Goal: Information Seeking & Learning: Understand process/instructions

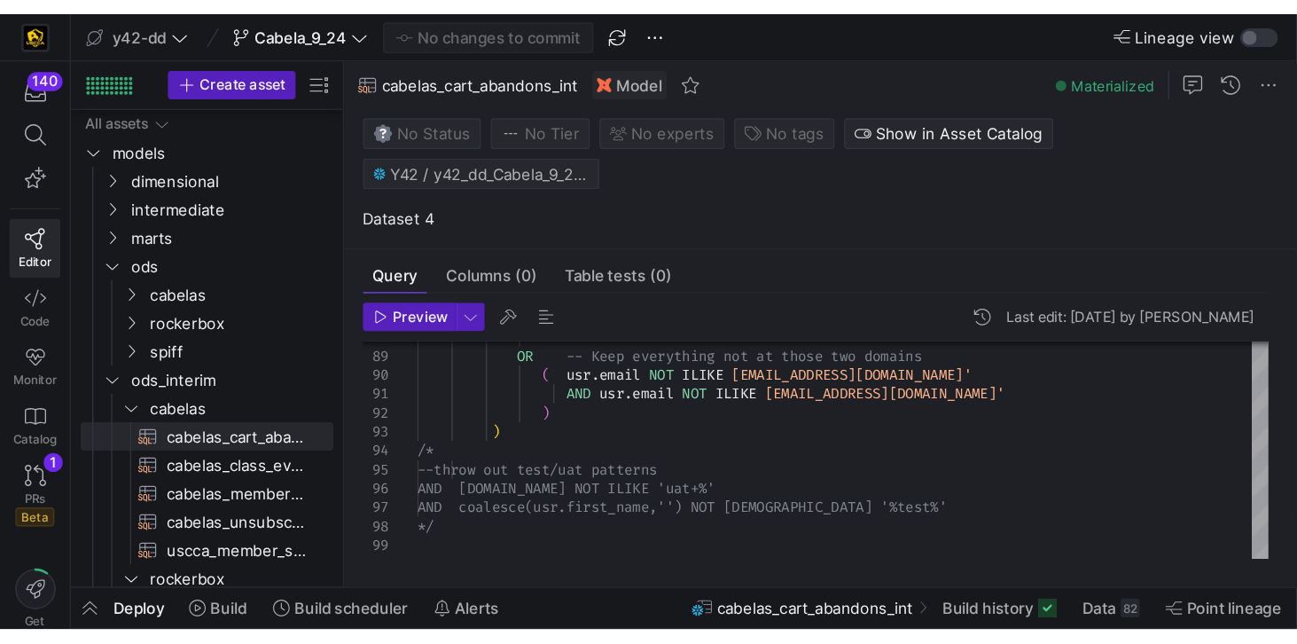
scroll to position [51, 0]
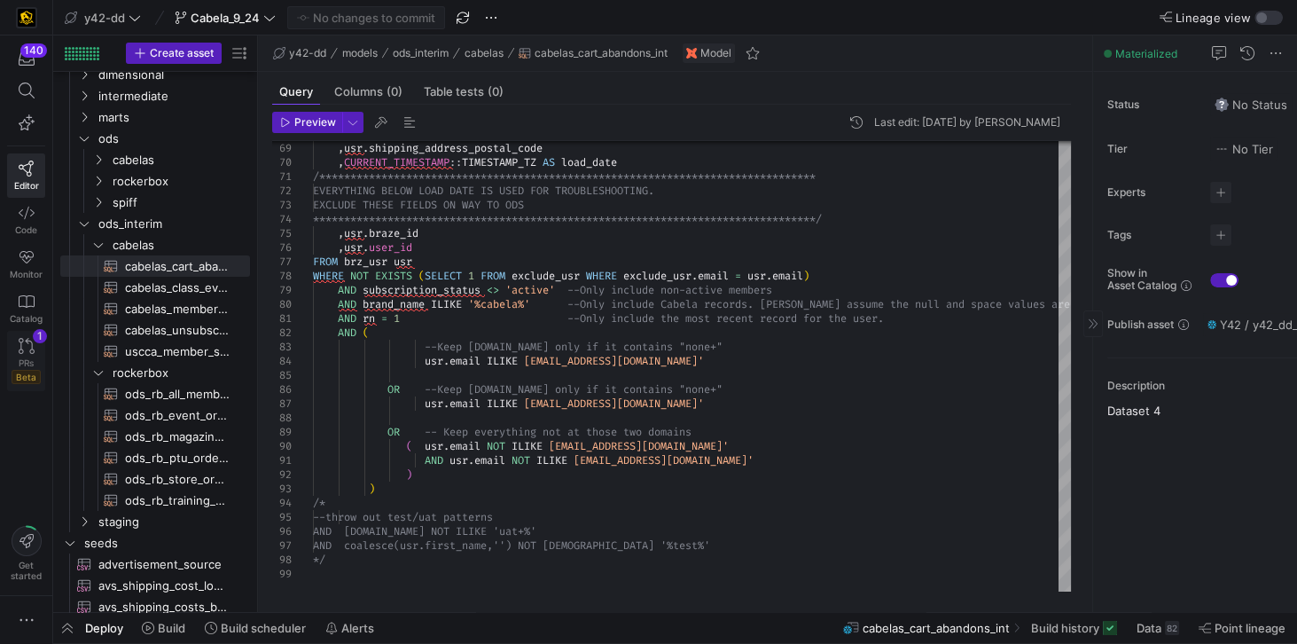
click at [25, 353] on link "PRs Beta 1" at bounding box center [26, 361] width 38 height 60
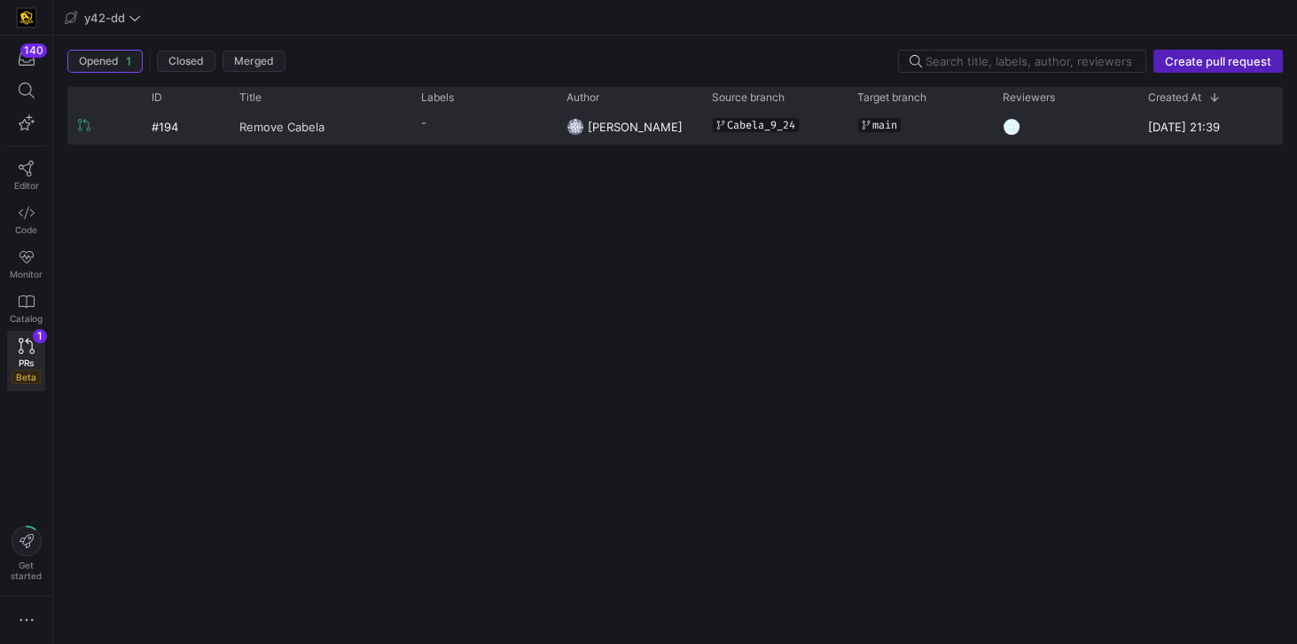
click at [262, 128] on span "Remove Cabela" at bounding box center [281, 126] width 85 height 33
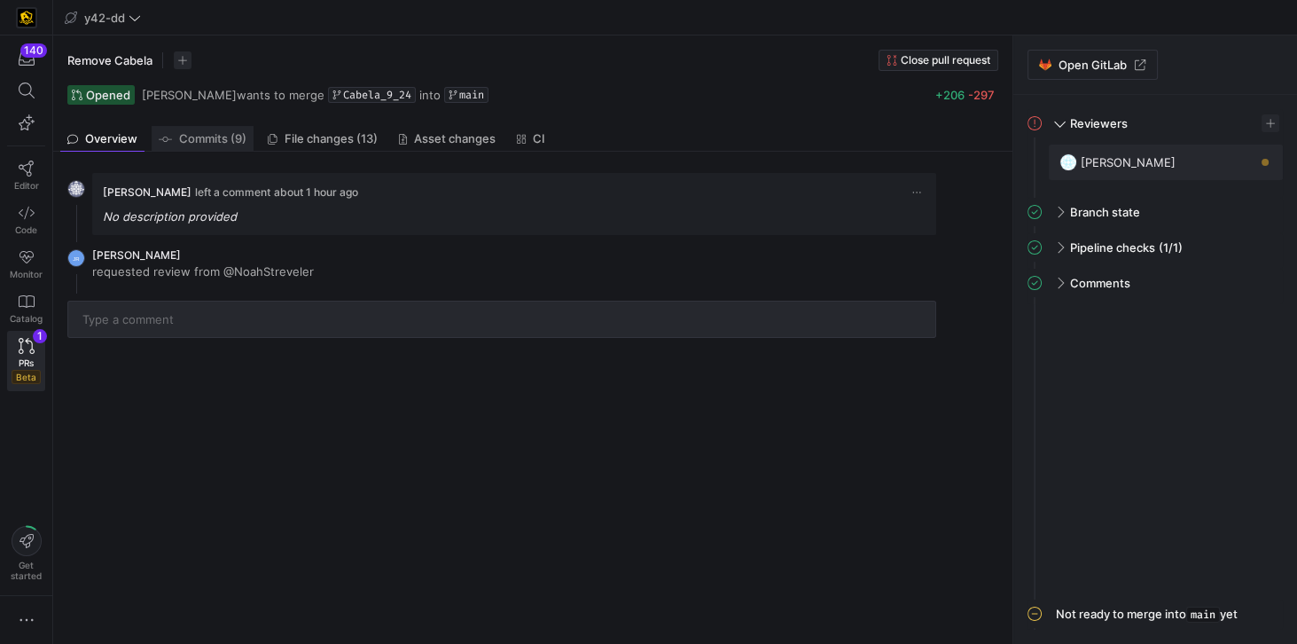
click at [235, 137] on span "Commits (9)" at bounding box center [212, 139] width 67 height 12
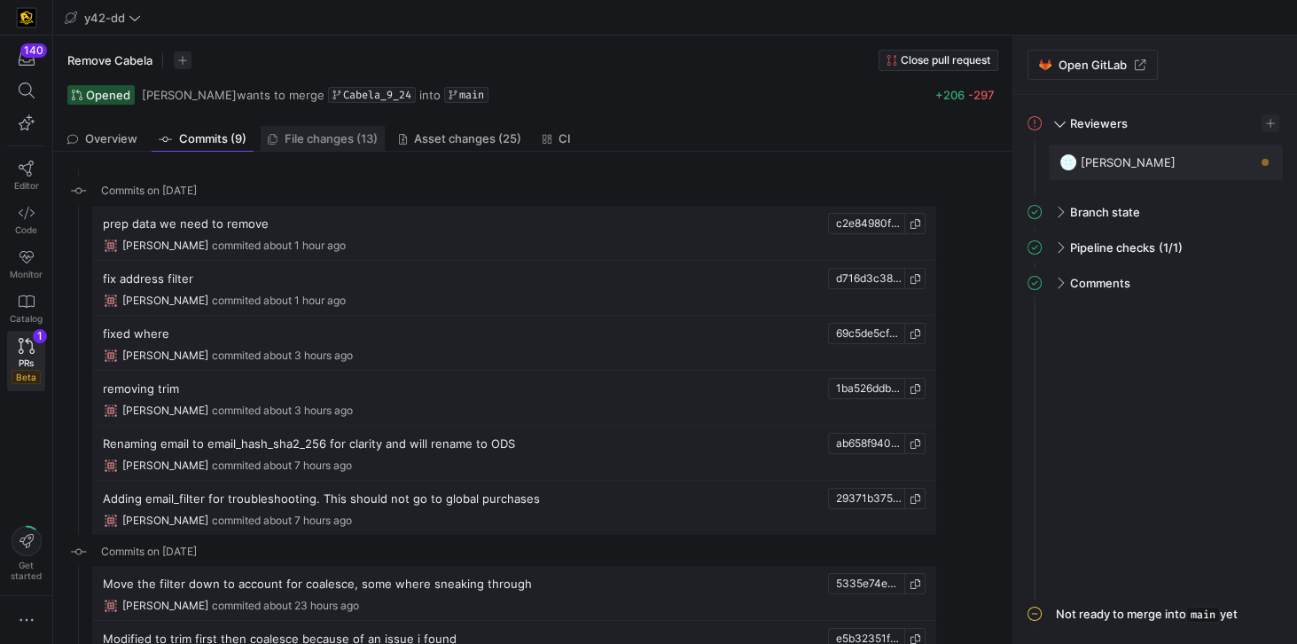
click at [347, 137] on span "File changes (13)" at bounding box center [331, 139] width 93 height 12
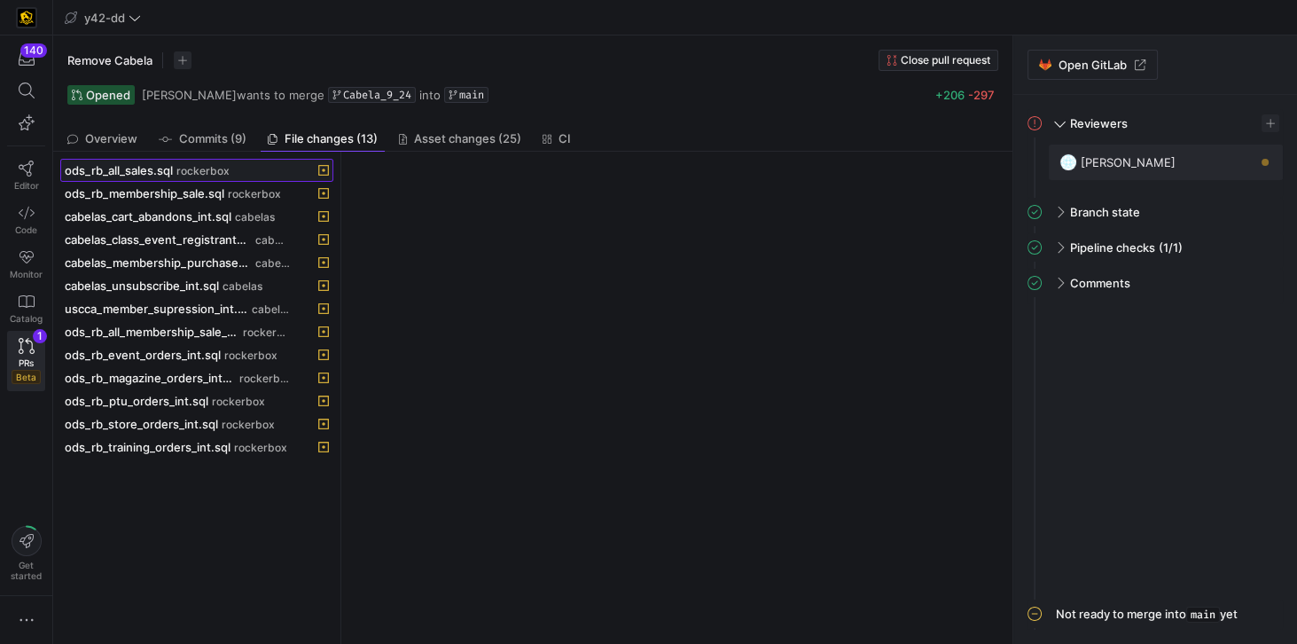
click at [137, 176] on span at bounding box center [196, 170] width 271 height 21
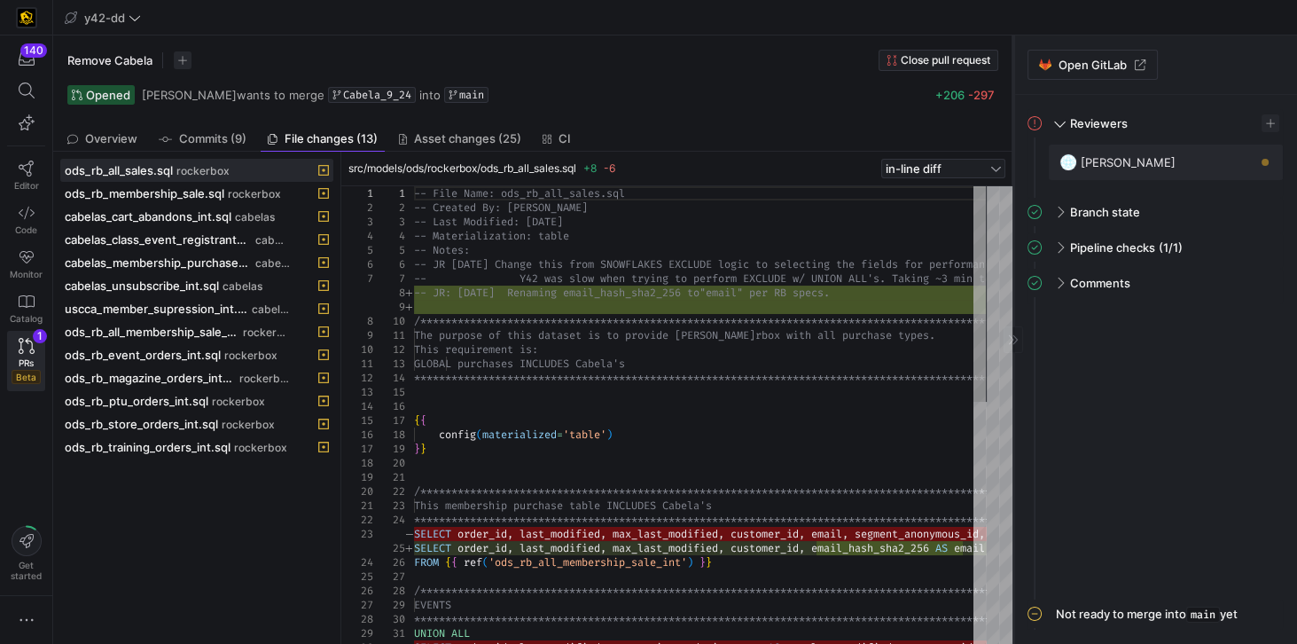
click at [972, 342] on div at bounding box center [1013, 339] width 20 height 27
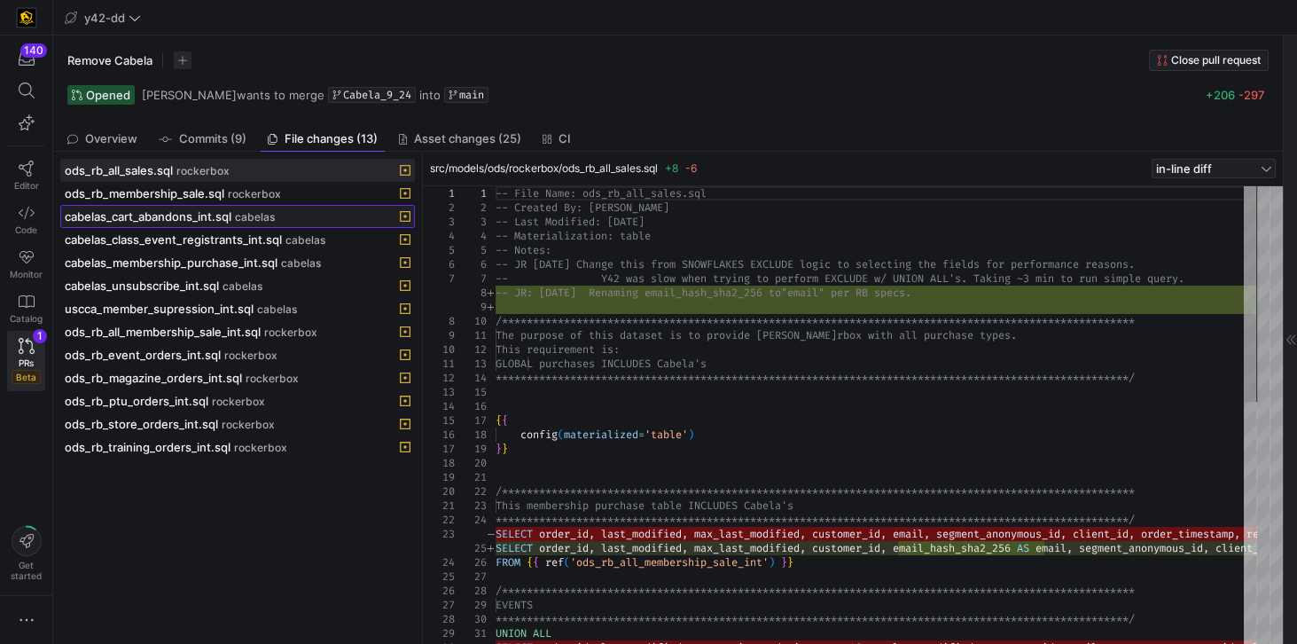
click at [197, 209] on span "cabelas_cart_abandons_int.sql" at bounding box center [148, 216] width 167 height 14
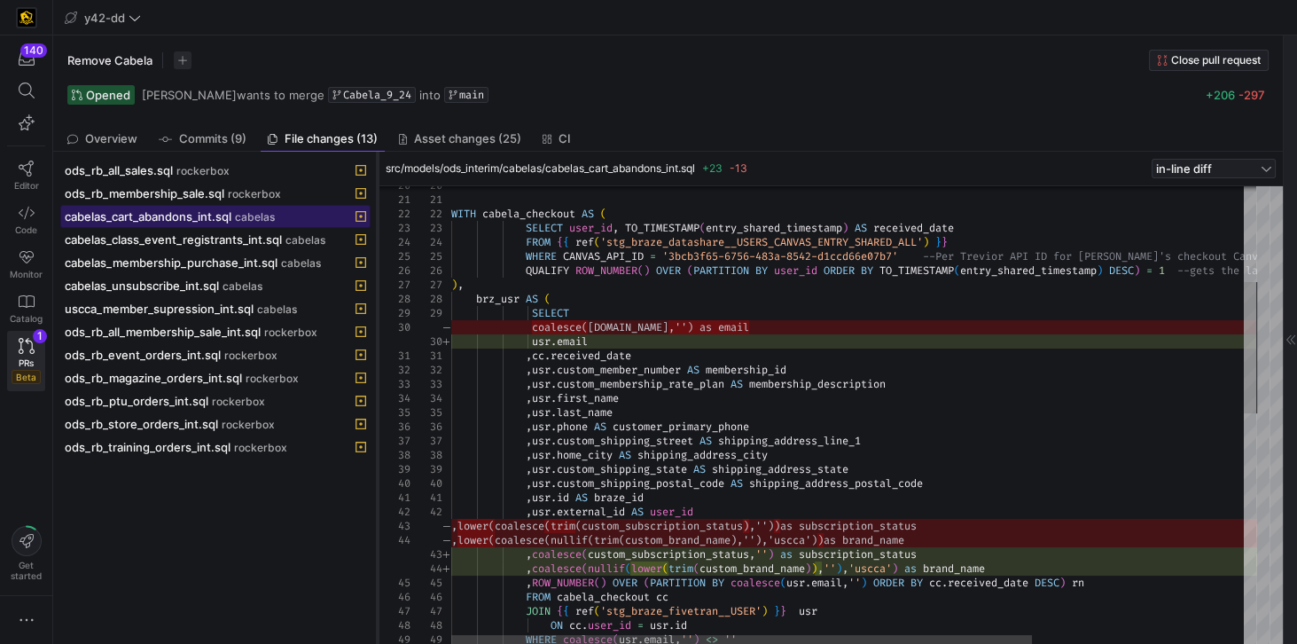
drag, startPoint x: 424, startPoint y: 438, endPoint x: 379, endPoint y: 437, distance: 44.3
click at [379, 437] on div at bounding box center [377, 398] width 7 height 492
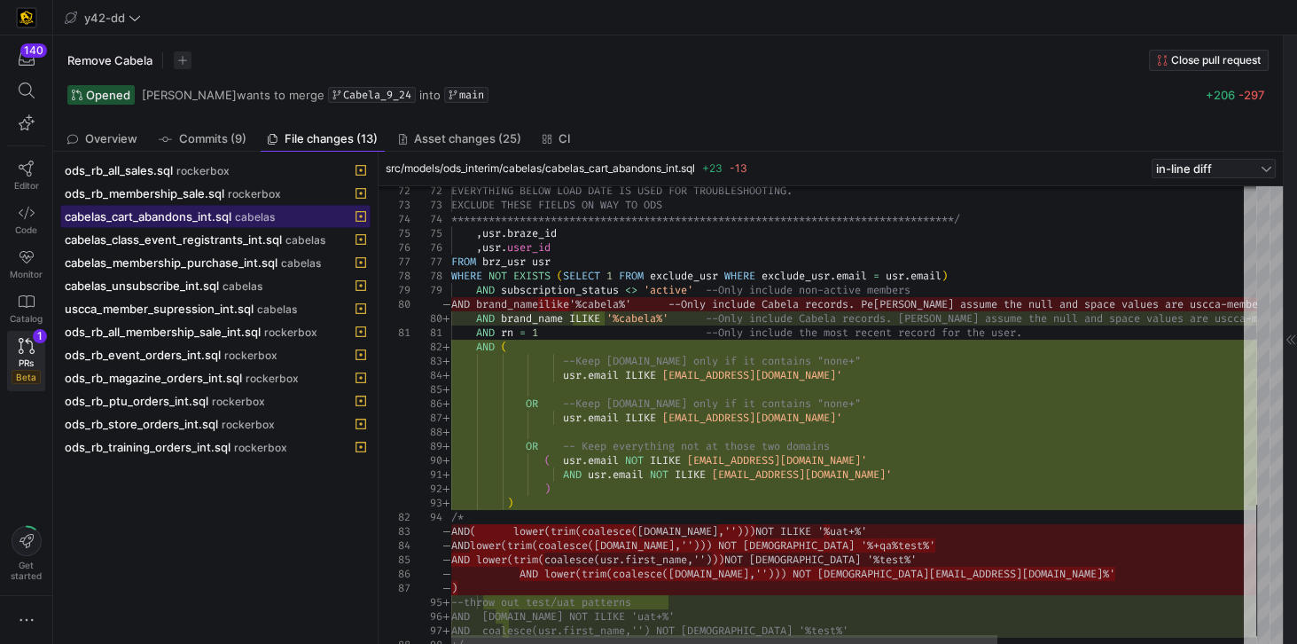
click at [972, 460] on div at bounding box center [1250, 570] width 12 height 131
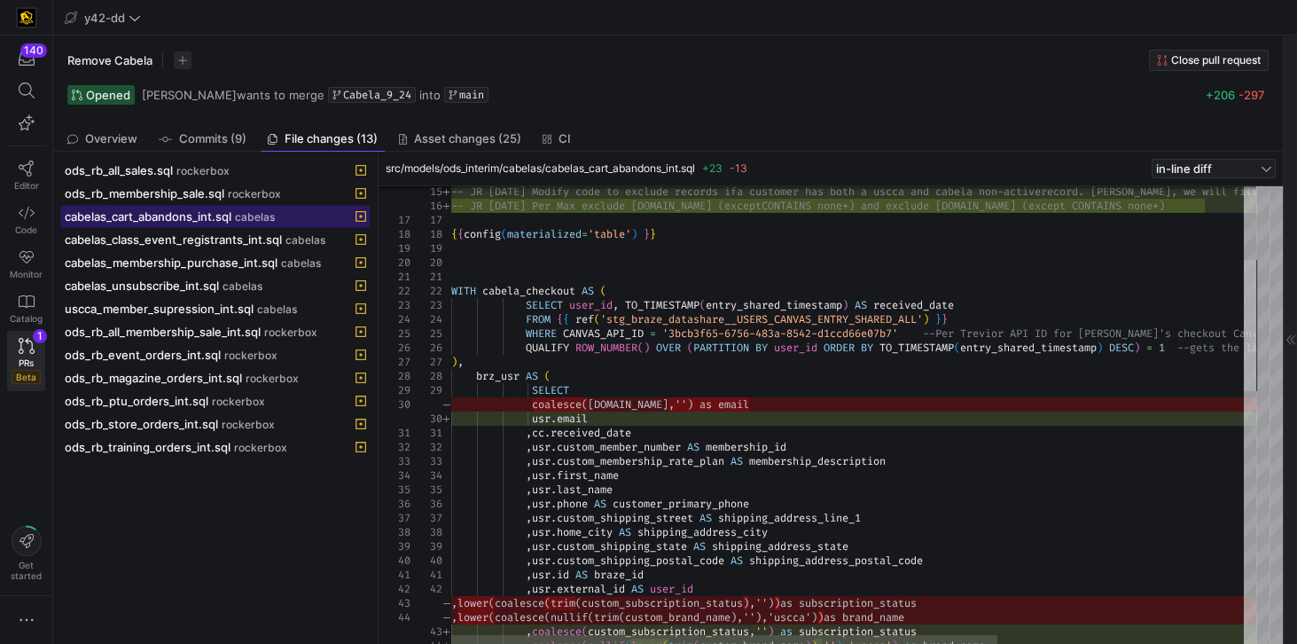
click at [972, 296] on div at bounding box center [1250, 325] width 12 height 131
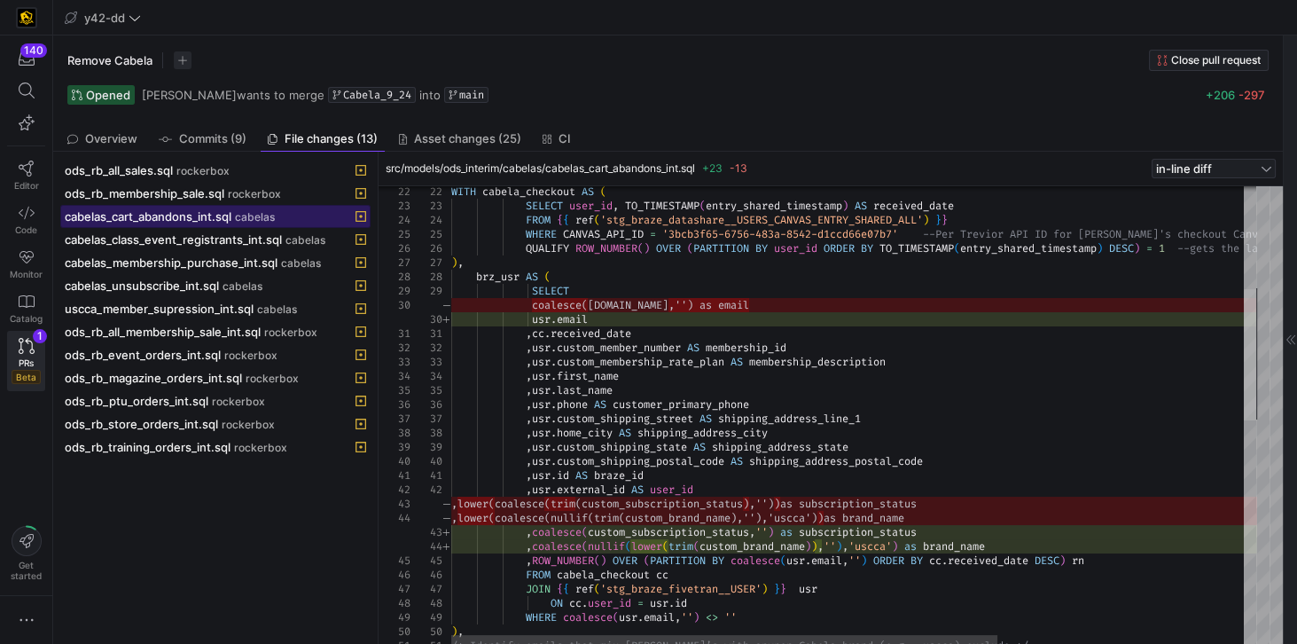
click at [972, 357] on div at bounding box center [1250, 354] width 12 height 131
click at [972, 401] on div at bounding box center [1250, 354] width 12 height 131
click at [972, 407] on div at bounding box center [1250, 354] width 12 height 131
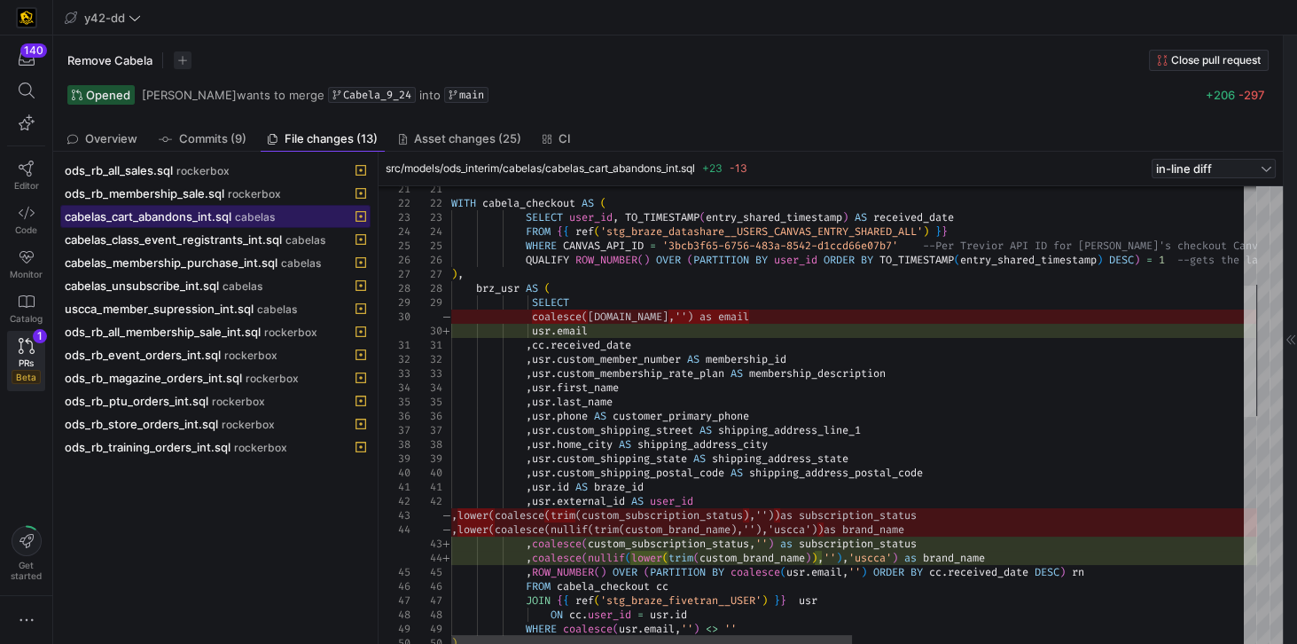
click at [972, 338] on div at bounding box center [1250, 350] width 12 height 131
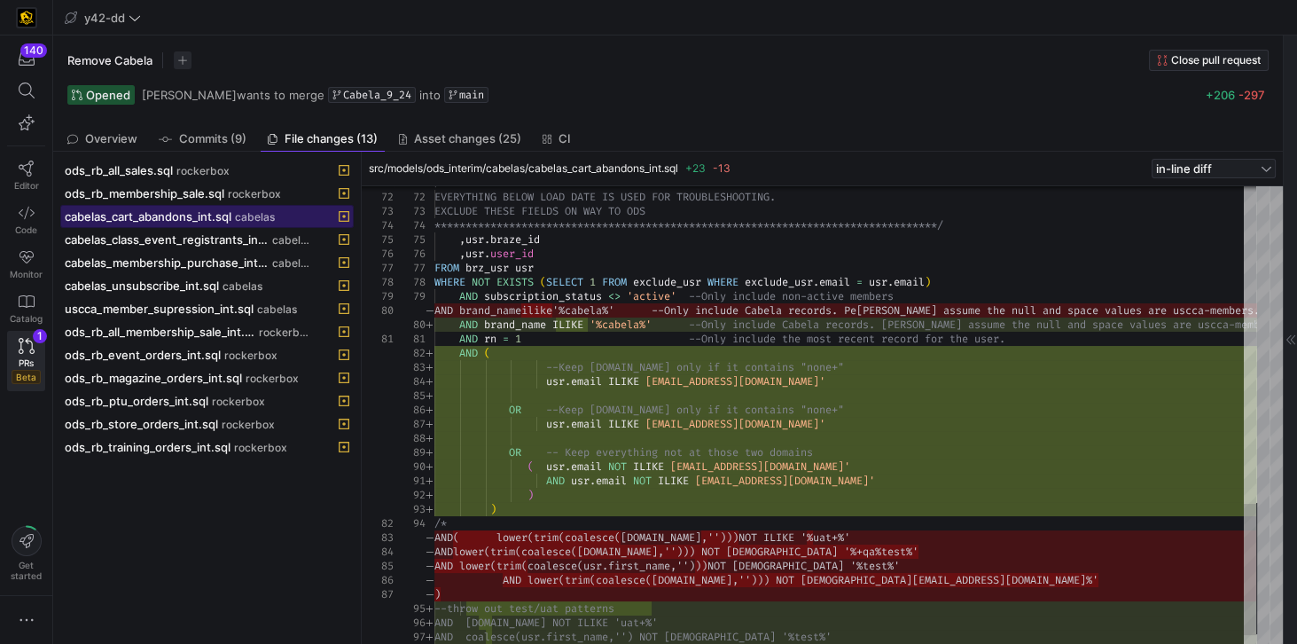
drag, startPoint x: 380, startPoint y: 333, endPoint x: 363, endPoint y: 324, distance: 19.5
click at [363, 324] on div at bounding box center [360, 398] width 7 height 492
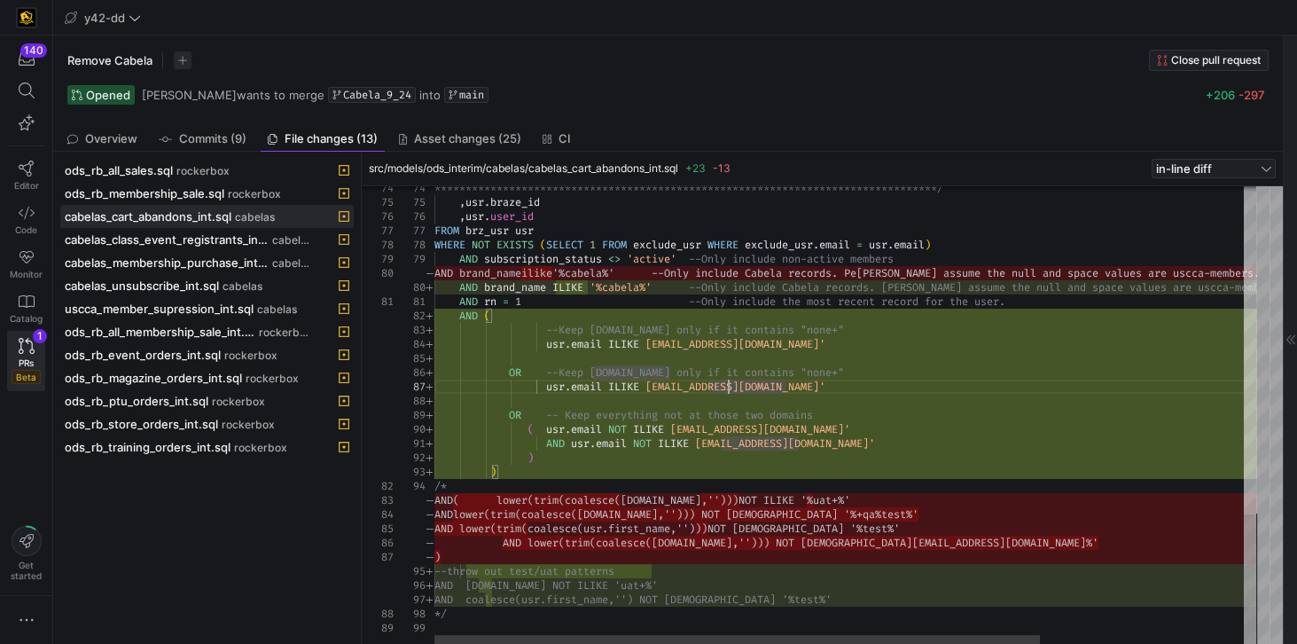
scroll to position [0, 503]
type textarea "AND [DOMAIN_NAME] NOT ILIKE [EMAIL_ADDRESS][DOMAIN_NAME]' ) ) /* --throw out te…"
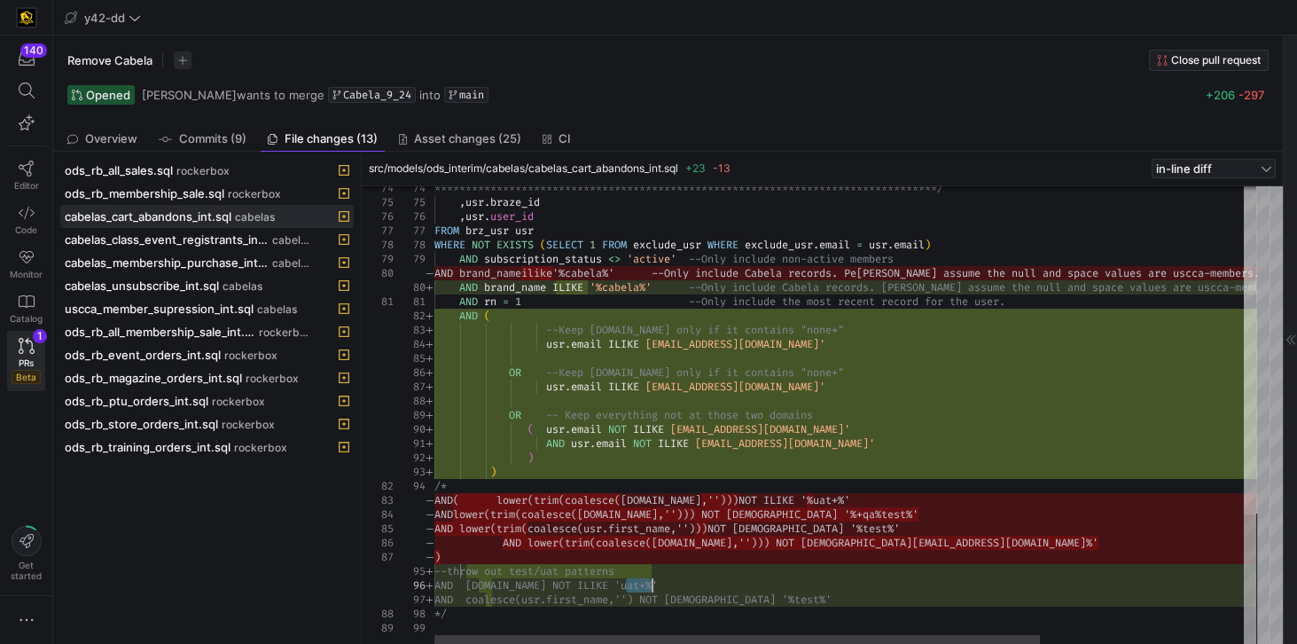
drag, startPoint x: 625, startPoint y: 583, endPoint x: 652, endPoint y: 579, distance: 27.8
drag, startPoint x: 644, startPoint y: 584, endPoint x: 657, endPoint y: 582, distance: 13.4
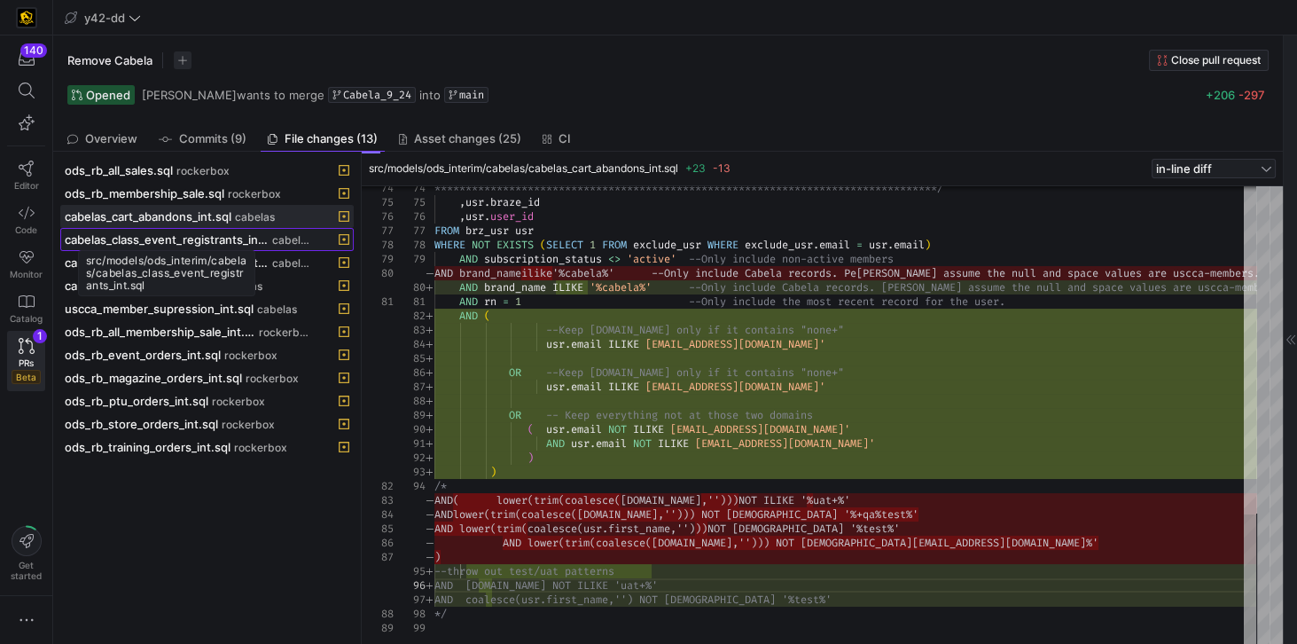
click at [238, 232] on span "cabelas_class_event_registrants_int.sql" at bounding box center [167, 239] width 204 height 14
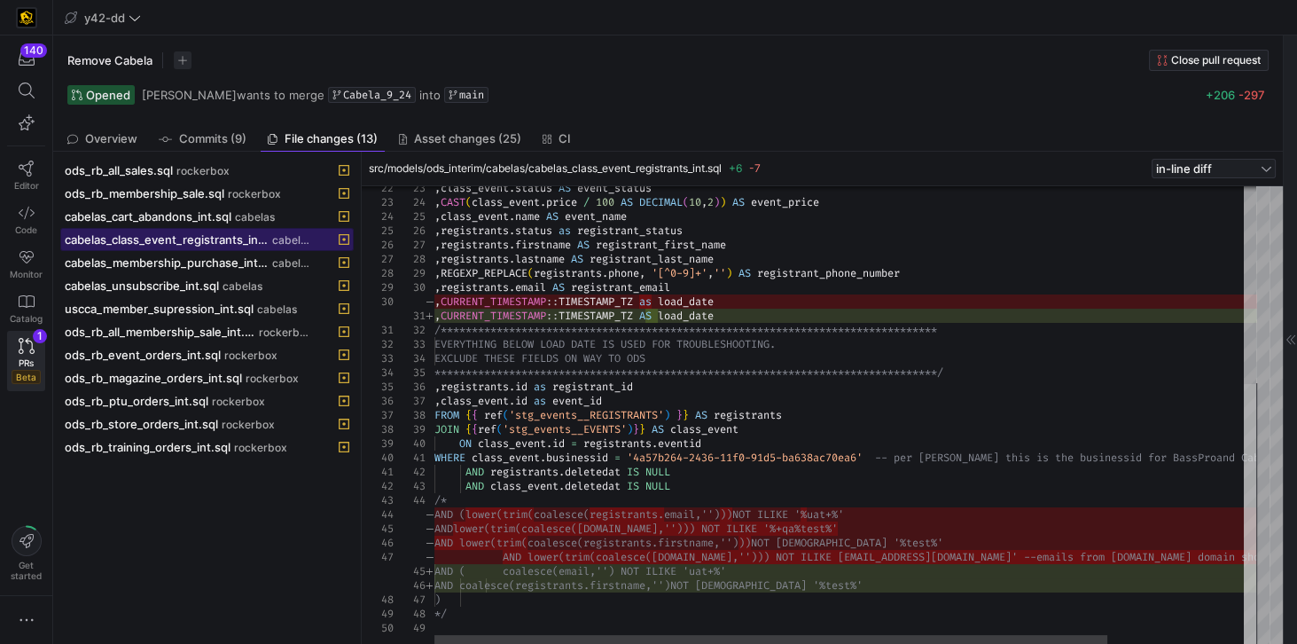
click at [972, 460] on div at bounding box center [1250, 515] width 12 height 262
type textarea "WHERE class_event.businessid = '4a57b264-2436-11f0-91d5-ba638ac70ea6' -- per [P…"
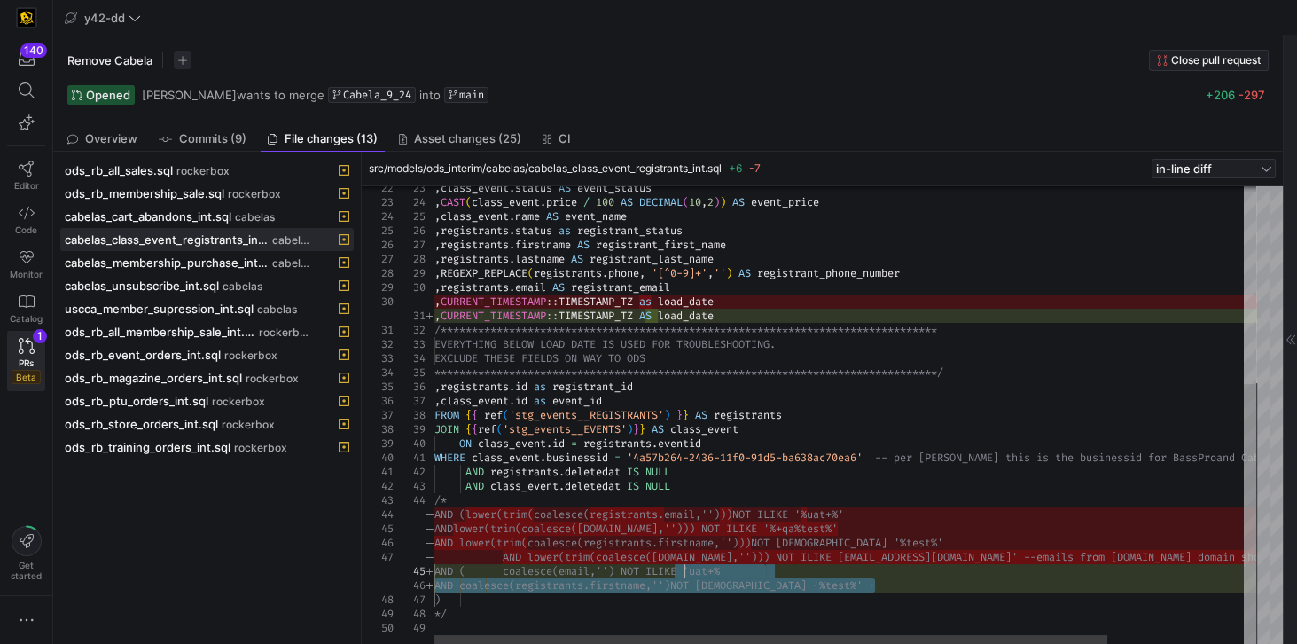
scroll to position [0, 0]
drag, startPoint x: 875, startPoint y: 582, endPoint x: 542, endPoint y: 564, distance: 333.8
click at [542, 460] on div "**********" at bounding box center [928, 242] width 988 height 805
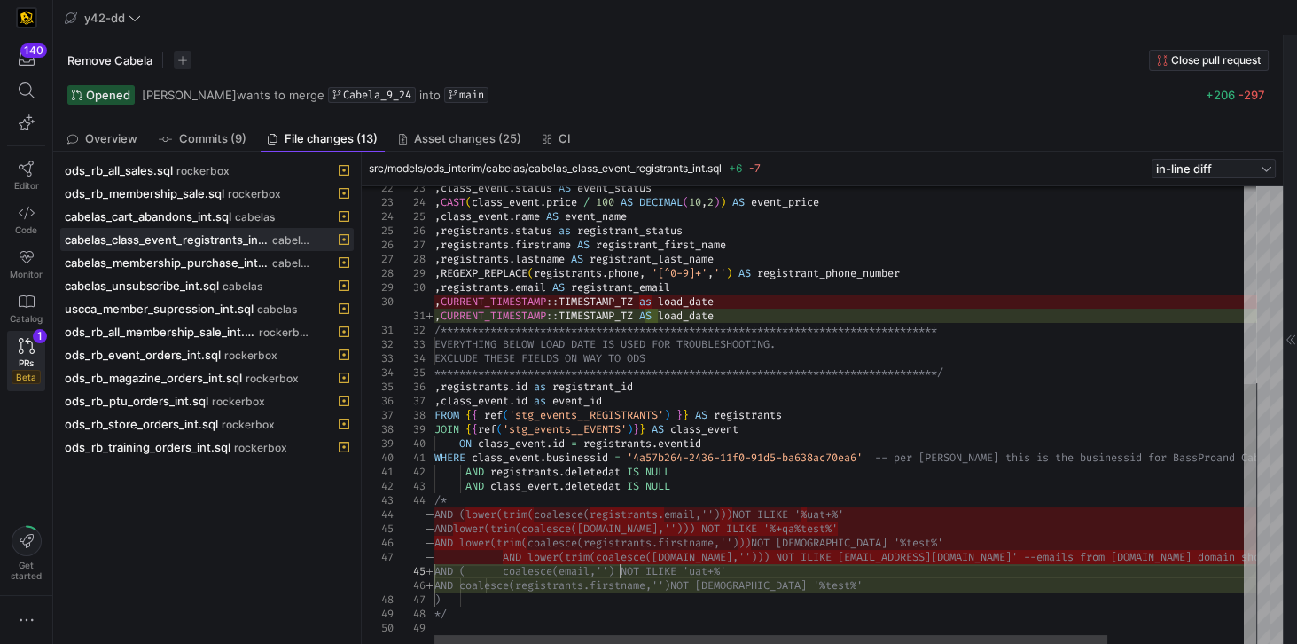
click at [622, 460] on div "**********" at bounding box center [928, 242] width 988 height 805
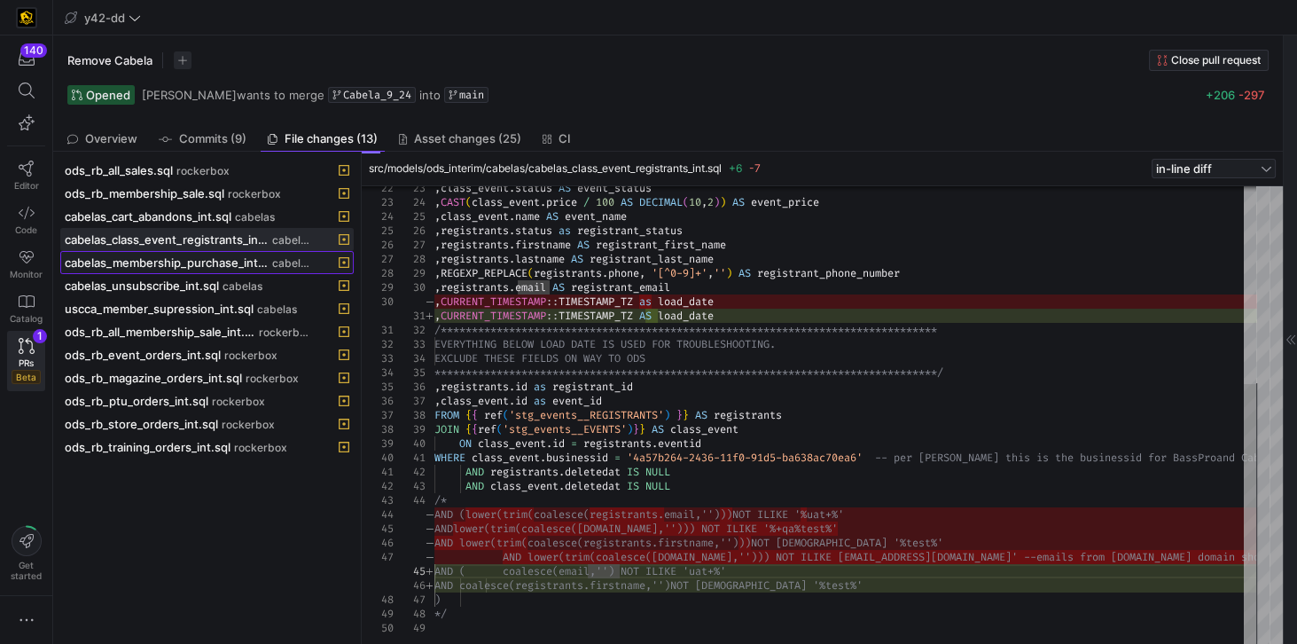
click at [248, 264] on span "cabelas_membership_purchase_int.sql" at bounding box center [167, 262] width 204 height 14
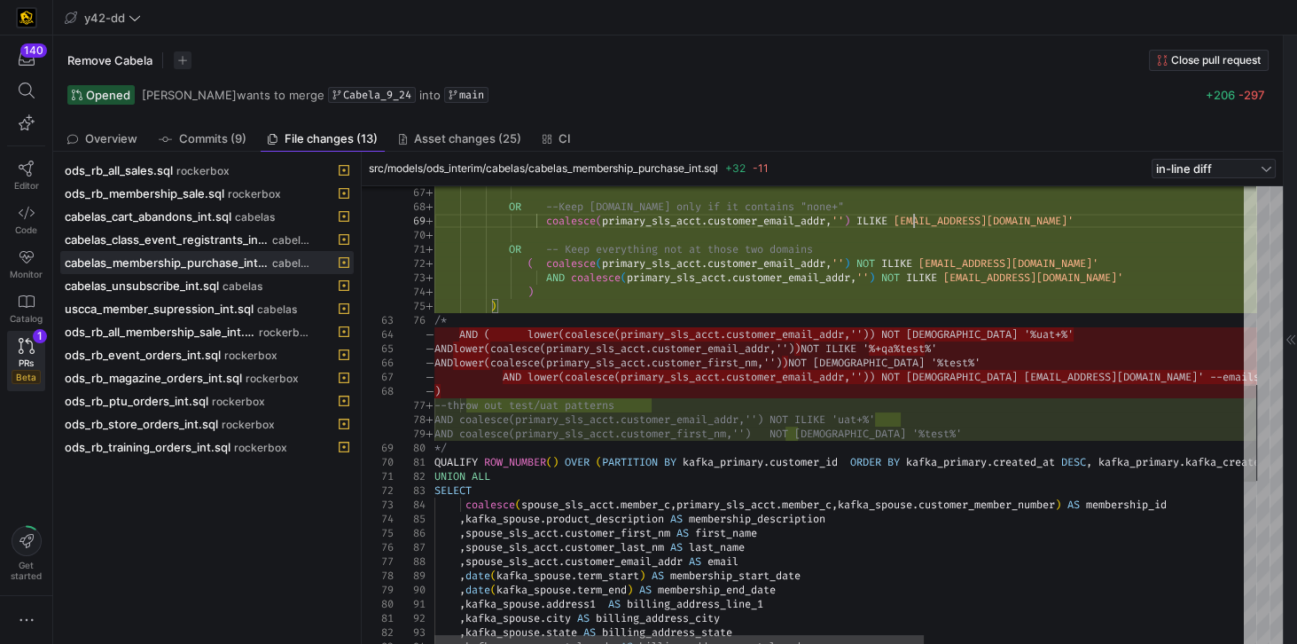
scroll to position [0, 363]
click at [922, 216] on div "OR --Keep [DOMAIN_NAME] only if it contains "none+ " coalesce ( primary_sls_acc…" at bounding box center [1113, 332] width 1359 height 2195
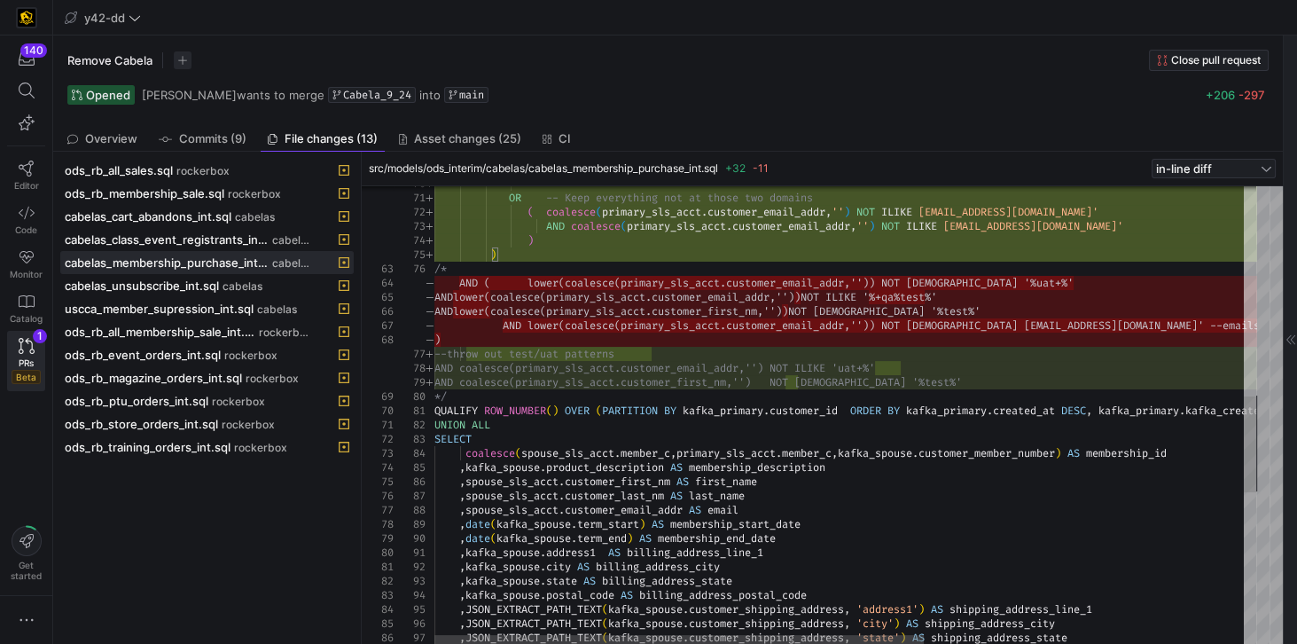
type textarea "OR -- Keep everything not at those two domains ( coalesce(primary_sls_acct.cust…"
drag, startPoint x: 914, startPoint y: 384, endPoint x: 714, endPoint y: 383, distance: 199.5
click at [714, 383] on div "OR -- Keep everything not at those two domains ( coalesce ( primary_sls_acct . …" at bounding box center [1113, 281] width 1359 height 2195
click at [869, 376] on div "OR -- Keep everything not at those two domains ( coalesce ( primary_sls_acct . …" at bounding box center [1113, 281] width 1359 height 2195
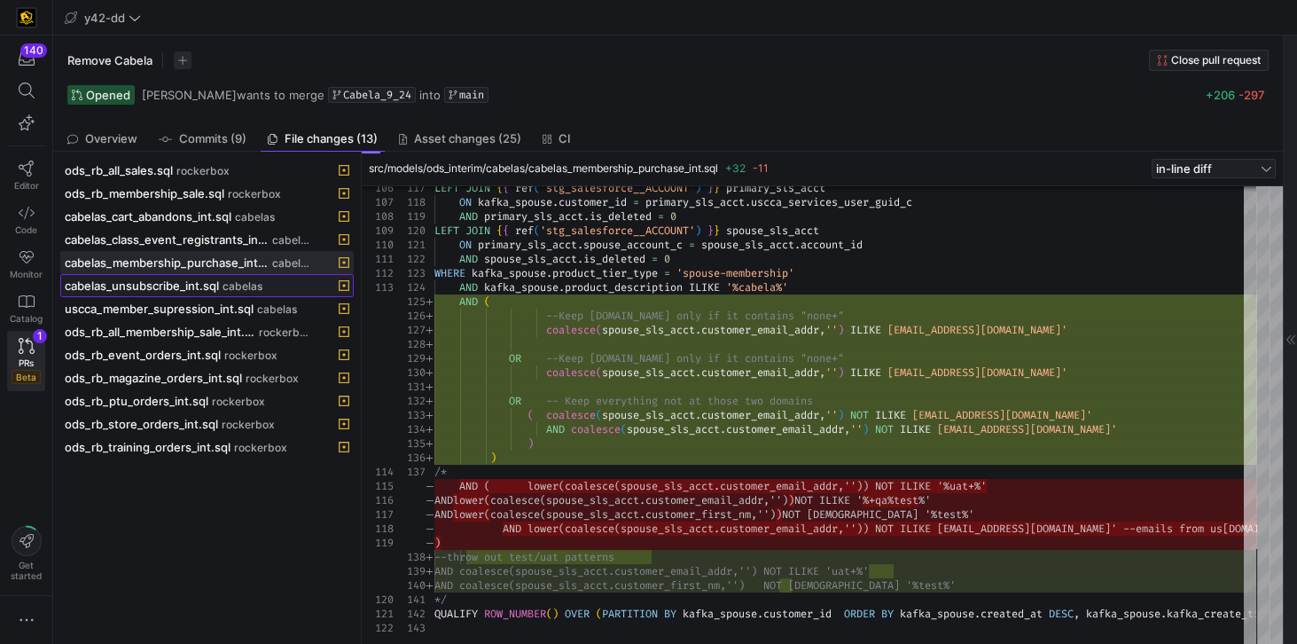
click at [178, 284] on span "cabelas_unsubscribe_int.sql" at bounding box center [142, 285] width 154 height 14
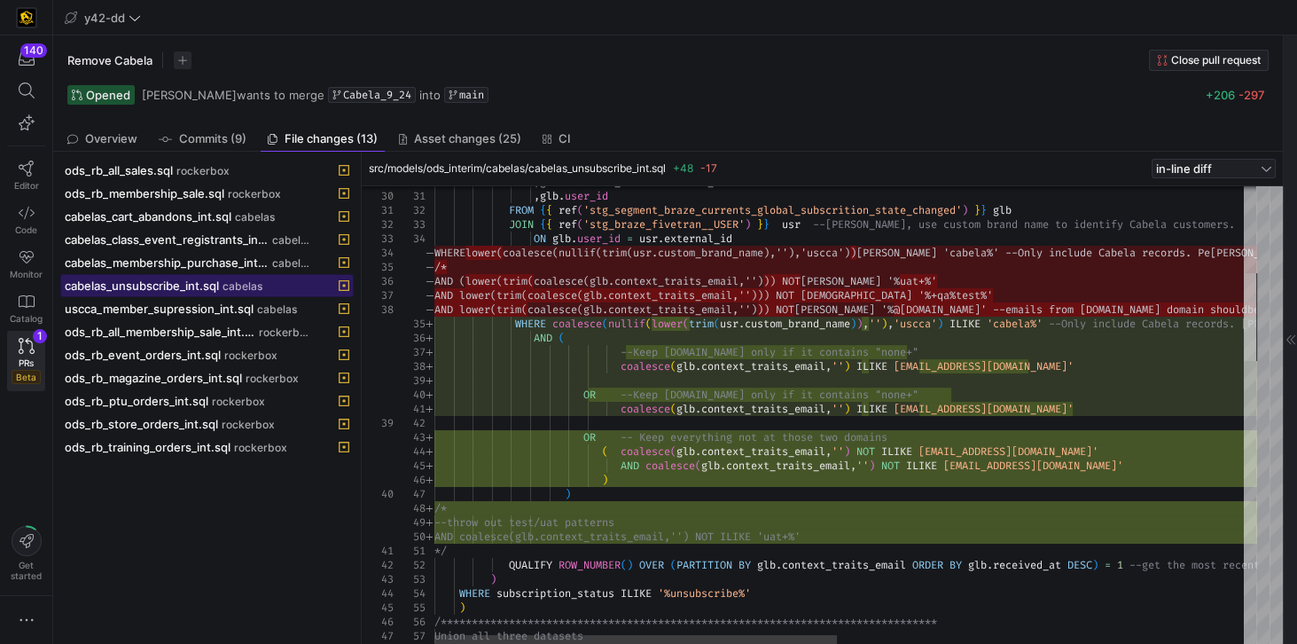
click at [972, 345] on div at bounding box center [1250, 317] width 12 height 88
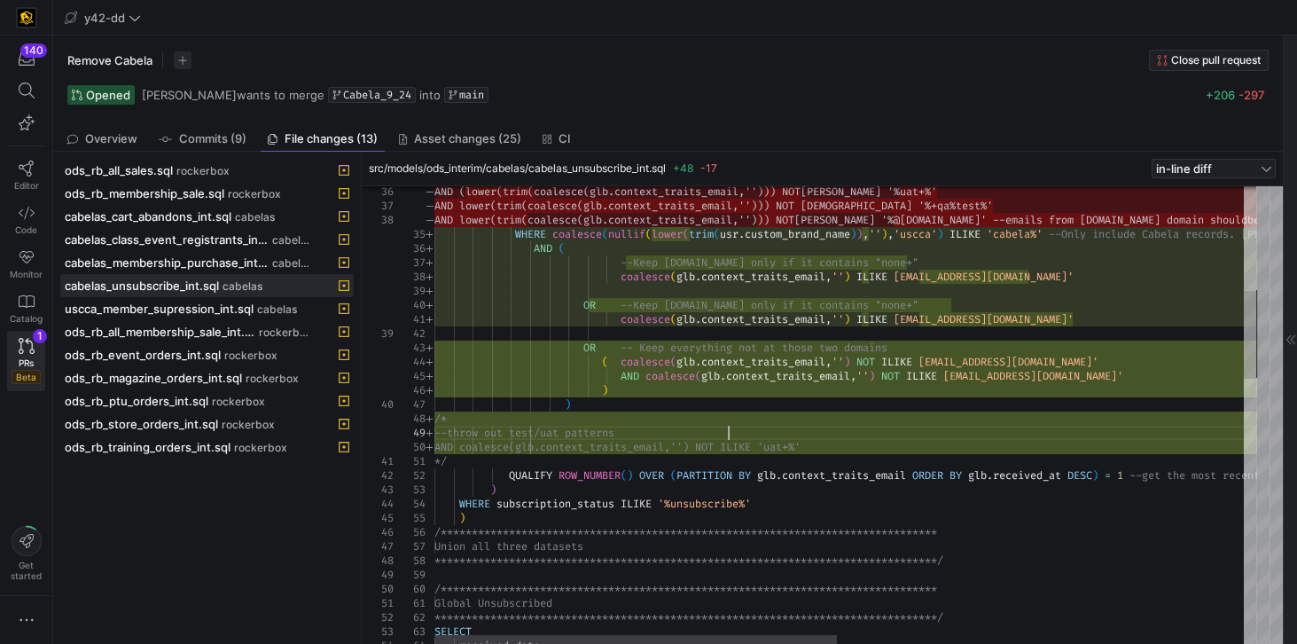
type textarea "om' OR -- Keep everything not at those two domains ( coalesce(glb.context_trait…"
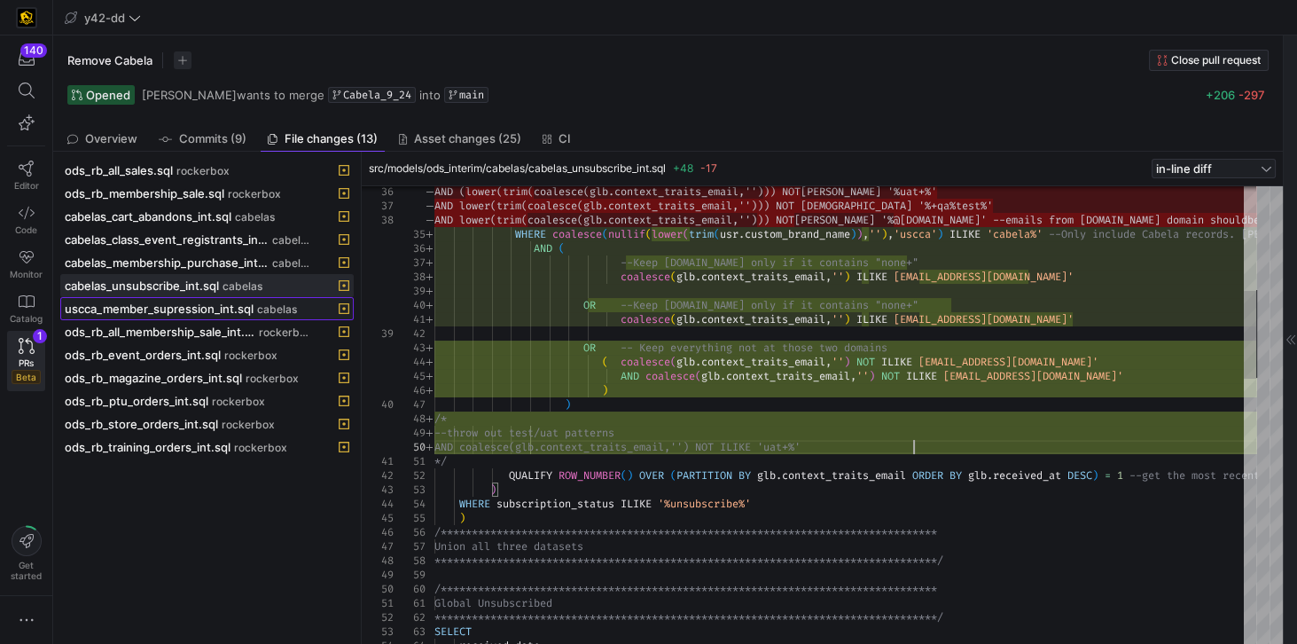
click at [178, 307] on span "uscca_member_supression_int.sql" at bounding box center [159, 308] width 189 height 14
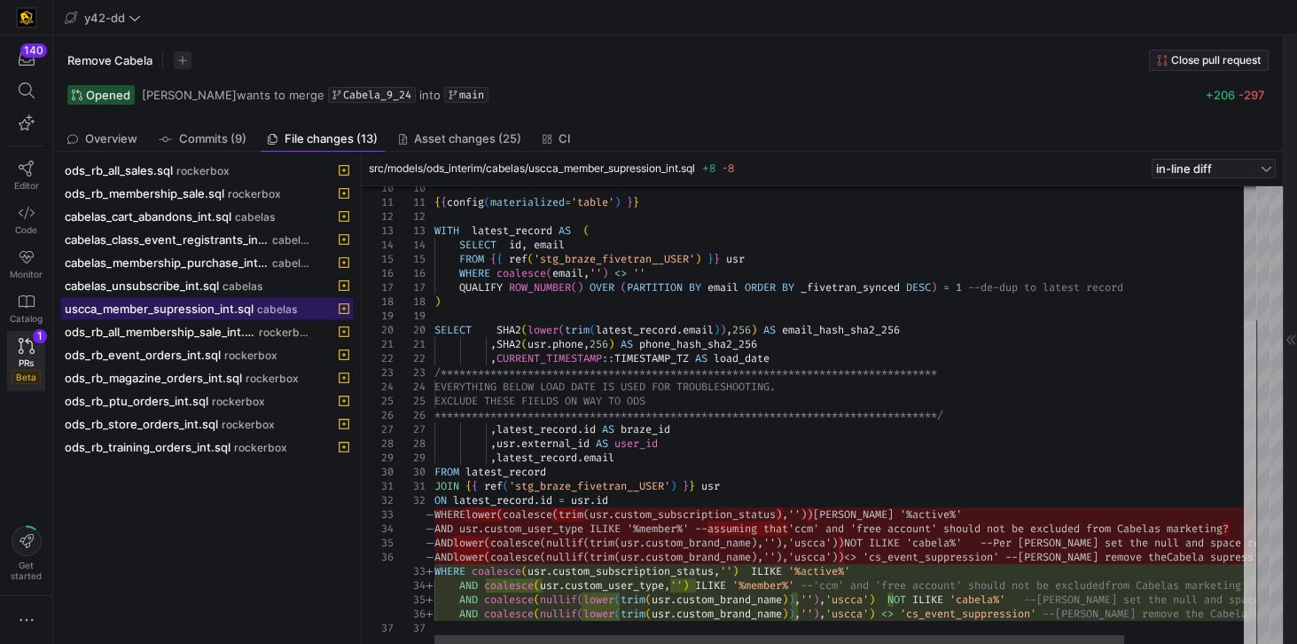
click at [972, 460] on div at bounding box center [1250, 483] width 12 height 324
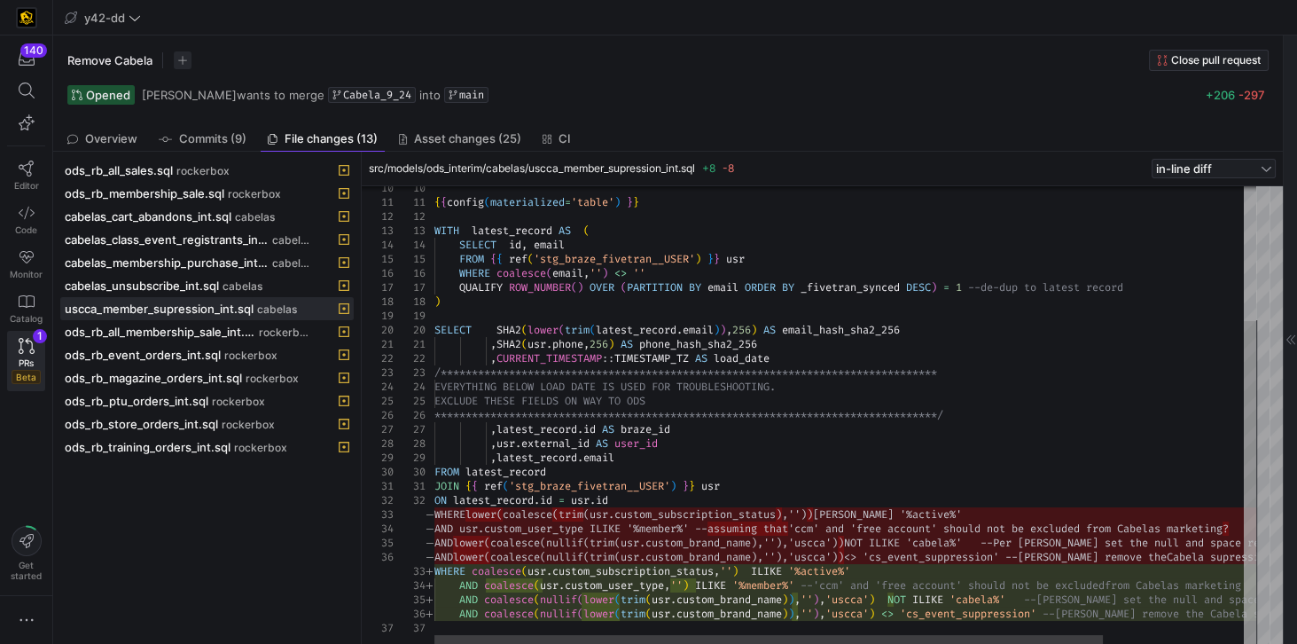
type textarea "JOIN {{ ref('stg_braze_fivetran__USER') }} usr ON [URL][DOMAIN_NAME] = [DOMAIN_…"
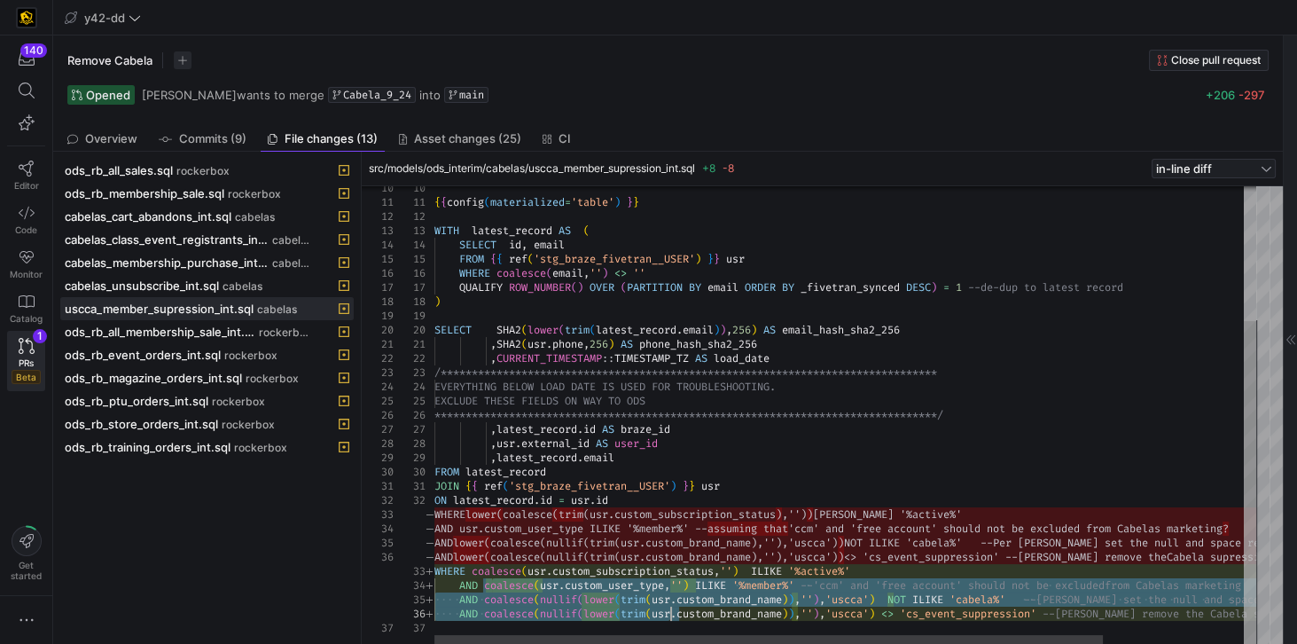
drag, startPoint x: 491, startPoint y: 586, endPoint x: 668, endPoint y: 606, distance: 177.6
click at [668, 460] on div "**********" at bounding box center [931, 320] width 995 height 649
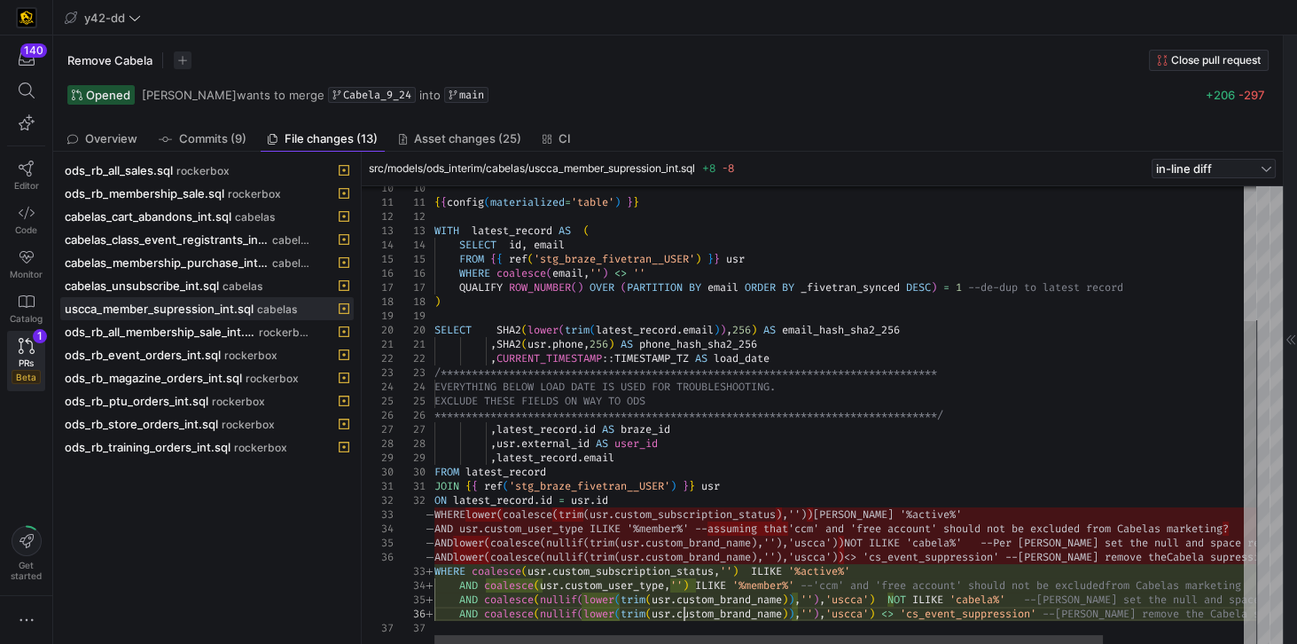
click at [683, 460] on div "**********" at bounding box center [931, 320] width 995 height 649
click at [527, 460] on div "**********" at bounding box center [931, 320] width 995 height 649
click at [689, 460] on div "**********" at bounding box center [931, 320] width 995 height 649
drag, startPoint x: 629, startPoint y: 543, endPoint x: 812, endPoint y: 536, distance: 182.7
click at [812, 460] on div "**********" at bounding box center [931, 320] width 995 height 649
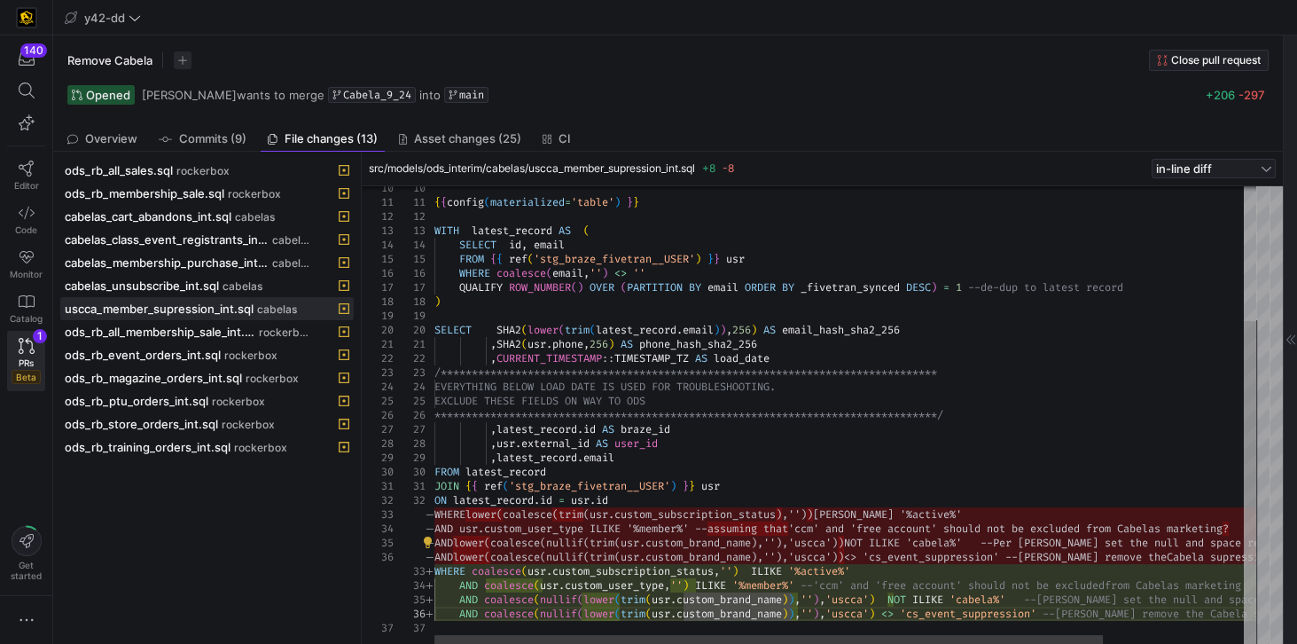
click at [812, 460] on div "**********" at bounding box center [931, 320] width 995 height 649
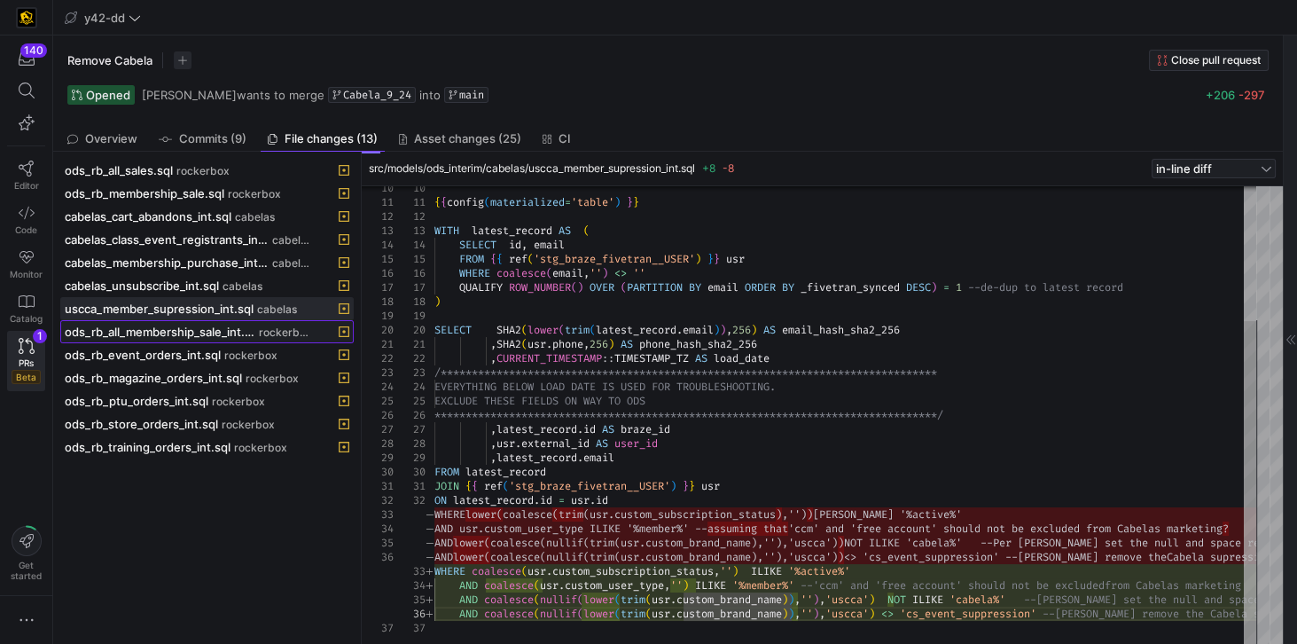
click at [220, 330] on span "ods_rb_all_membership_sale_int.sql" at bounding box center [160, 331] width 191 height 14
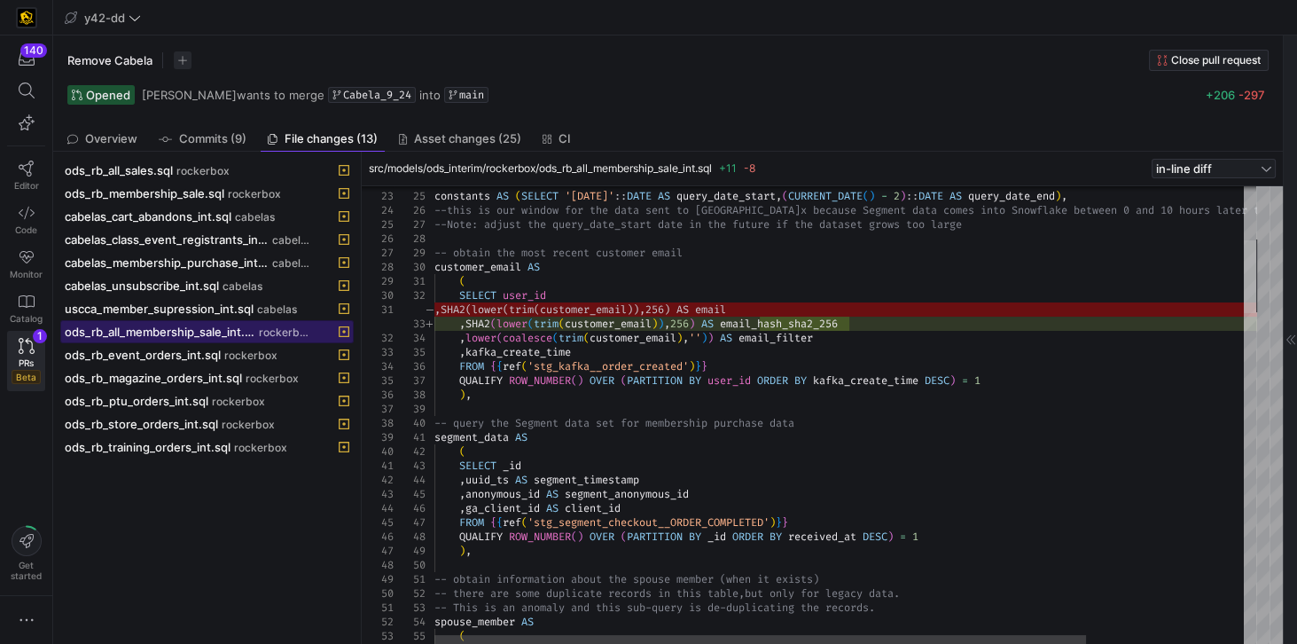
click at [972, 280] on div at bounding box center [1250, 276] width 12 height 73
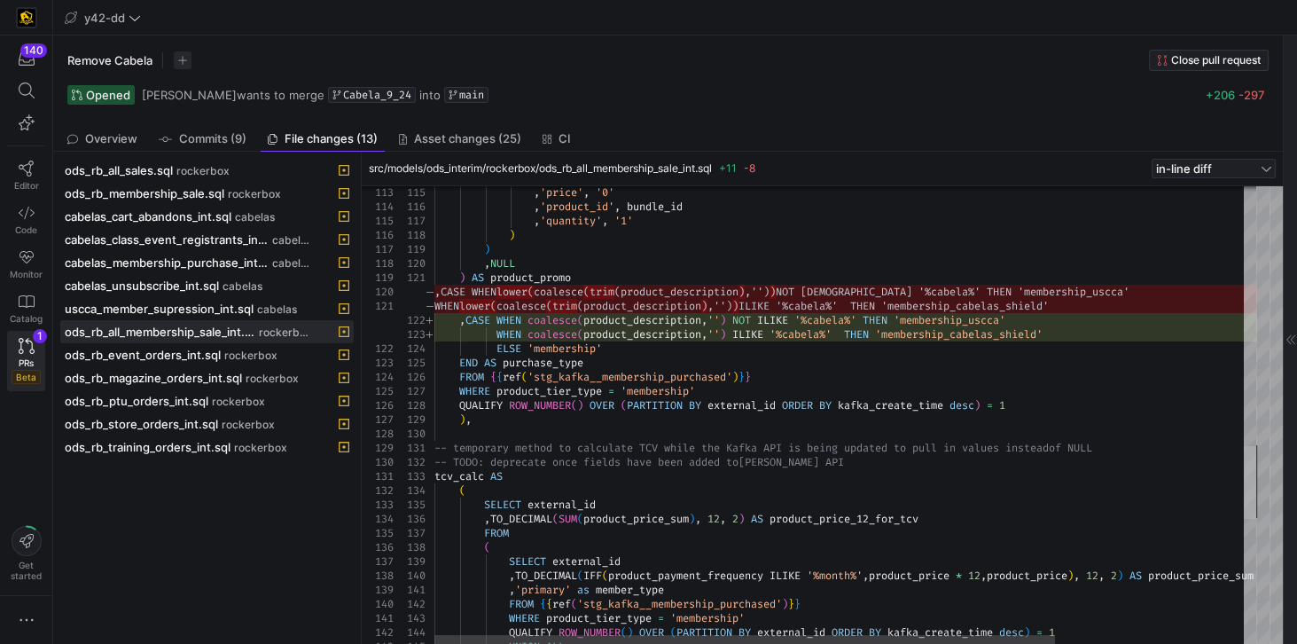
click at [972, 460] on div at bounding box center [1250, 482] width 12 height 73
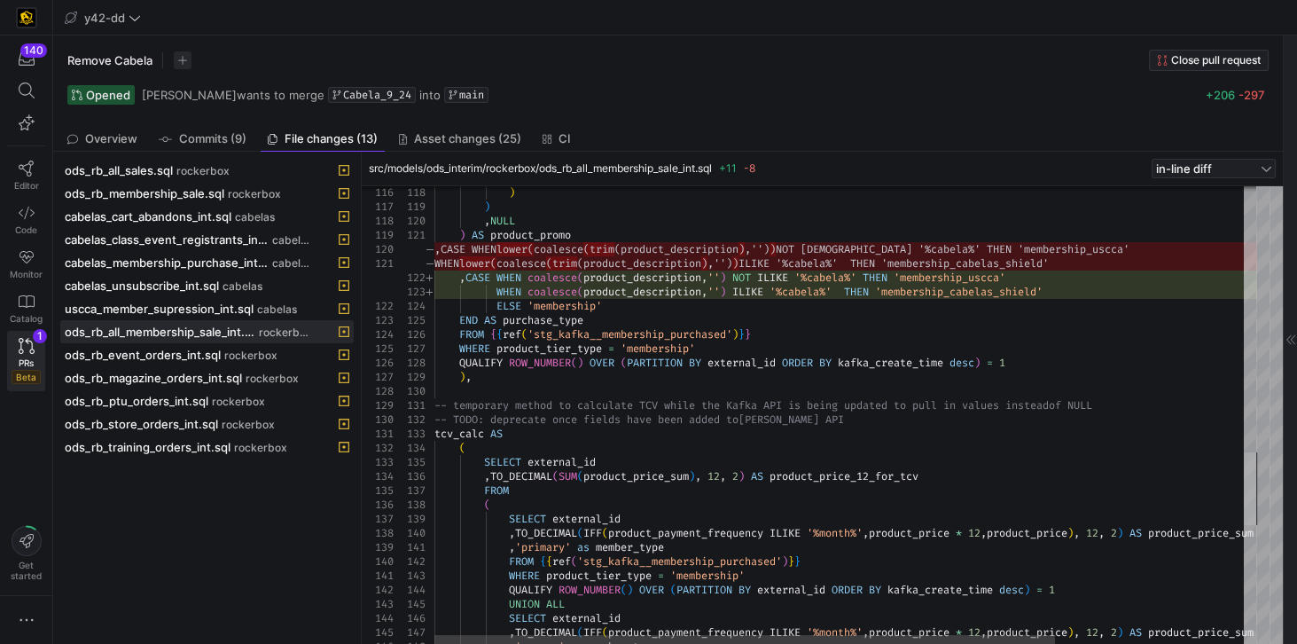
click at [972, 460] on div at bounding box center [1250, 488] width 12 height 73
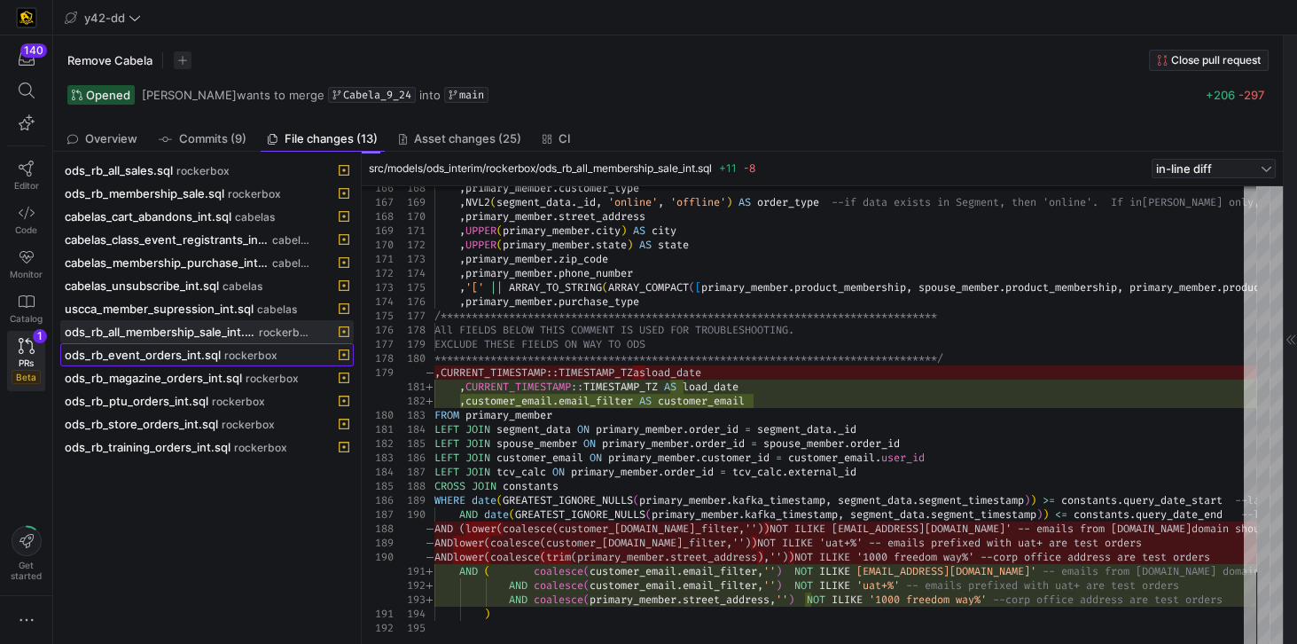
click at [160, 347] on span "ods_rb_event_orders_int.sql" at bounding box center [143, 354] width 156 height 14
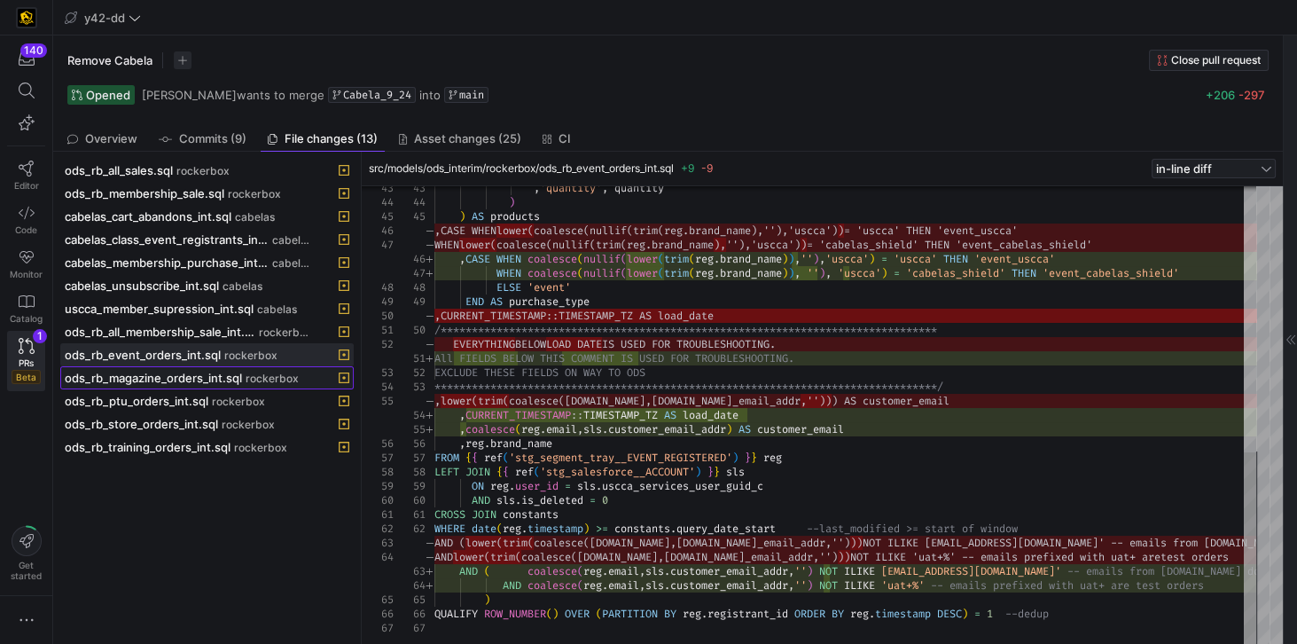
click at [165, 371] on span "ods_rb_magazine_orders_int.sql" at bounding box center [153, 378] width 177 height 14
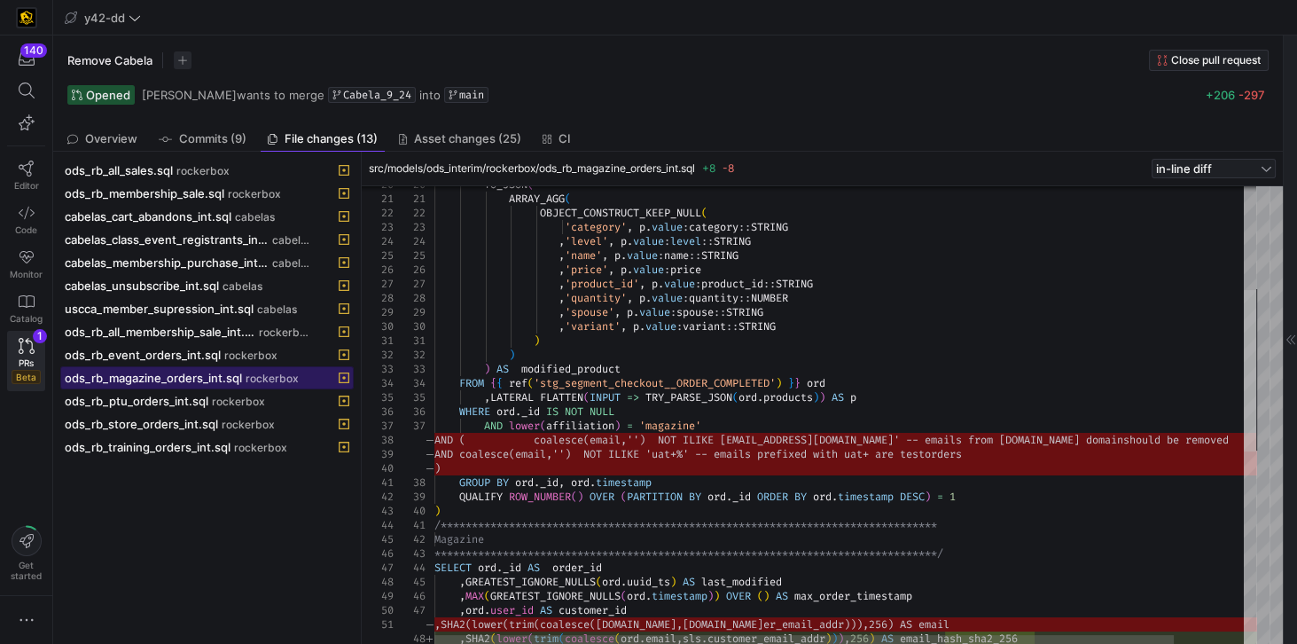
click at [972, 427] on div at bounding box center [1250, 370] width 12 height 161
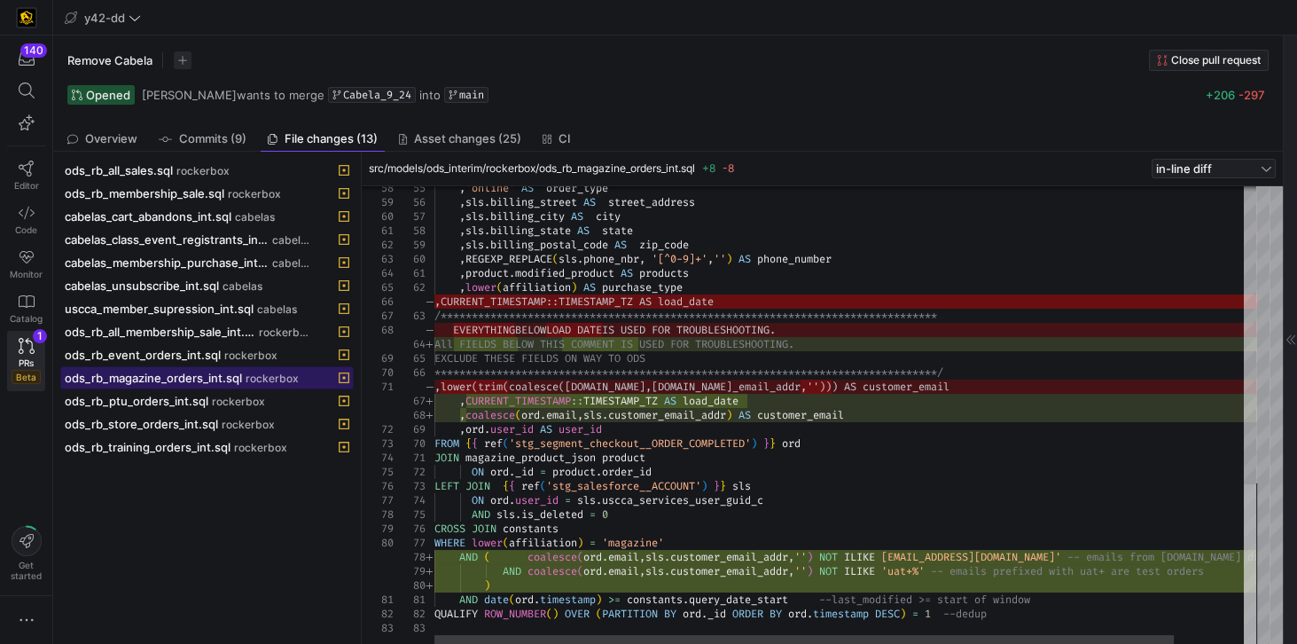
click at [972, 460] on div at bounding box center [1250, 564] width 12 height 161
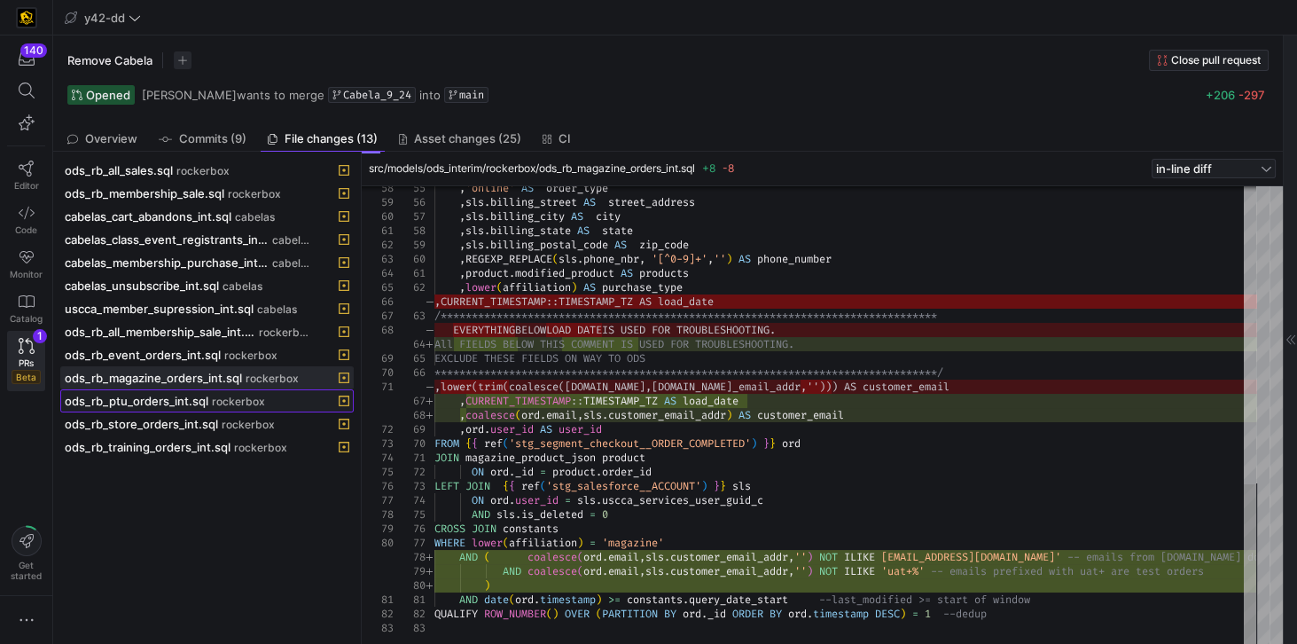
click at [207, 399] on span at bounding box center [207, 400] width 292 height 21
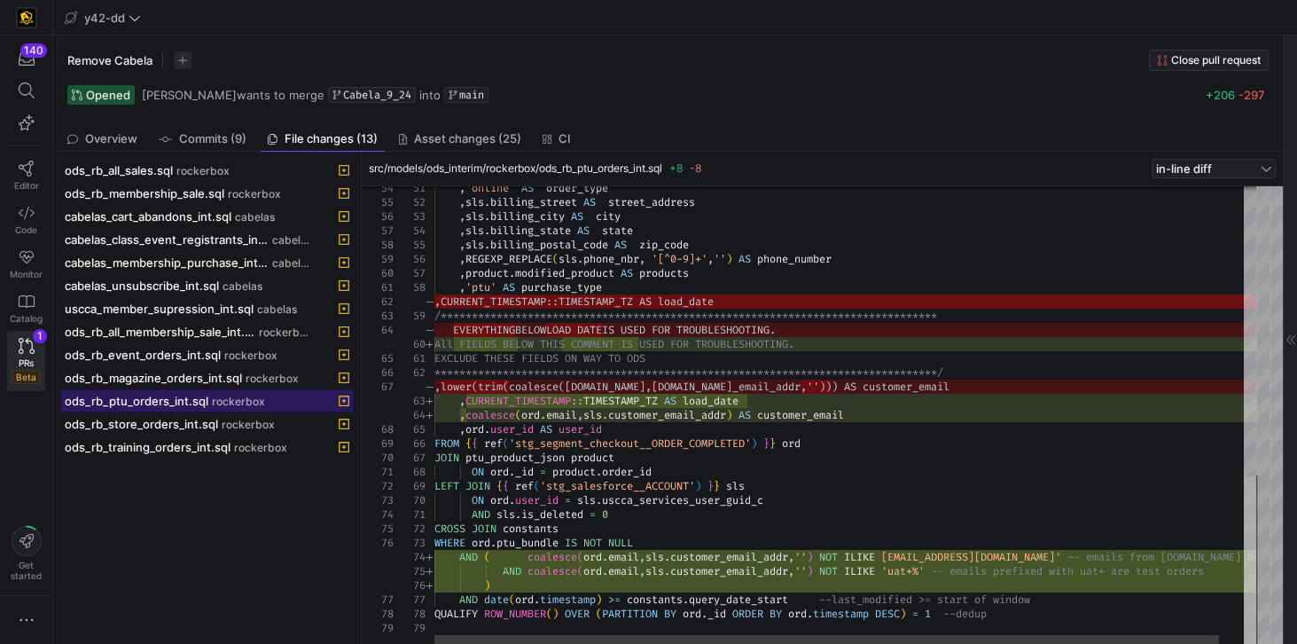
click at [972, 460] on div at bounding box center [1250, 560] width 12 height 169
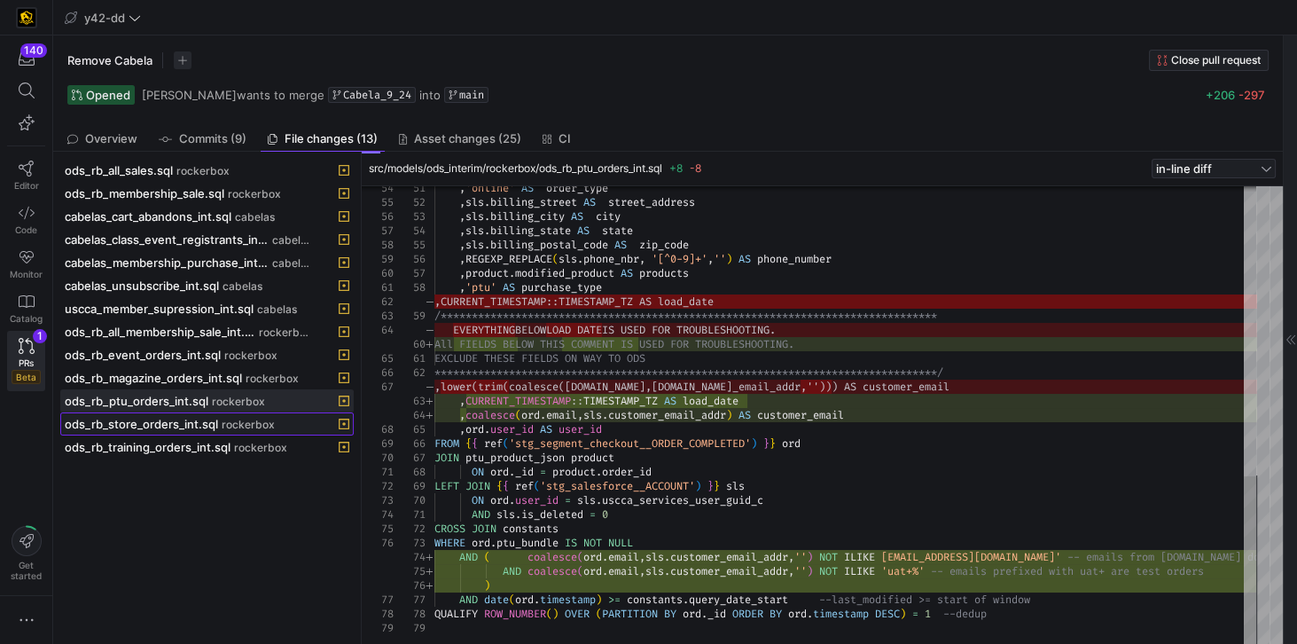
click at [183, 420] on span "ods_rb_store_orders_int.sql" at bounding box center [141, 424] width 153 height 14
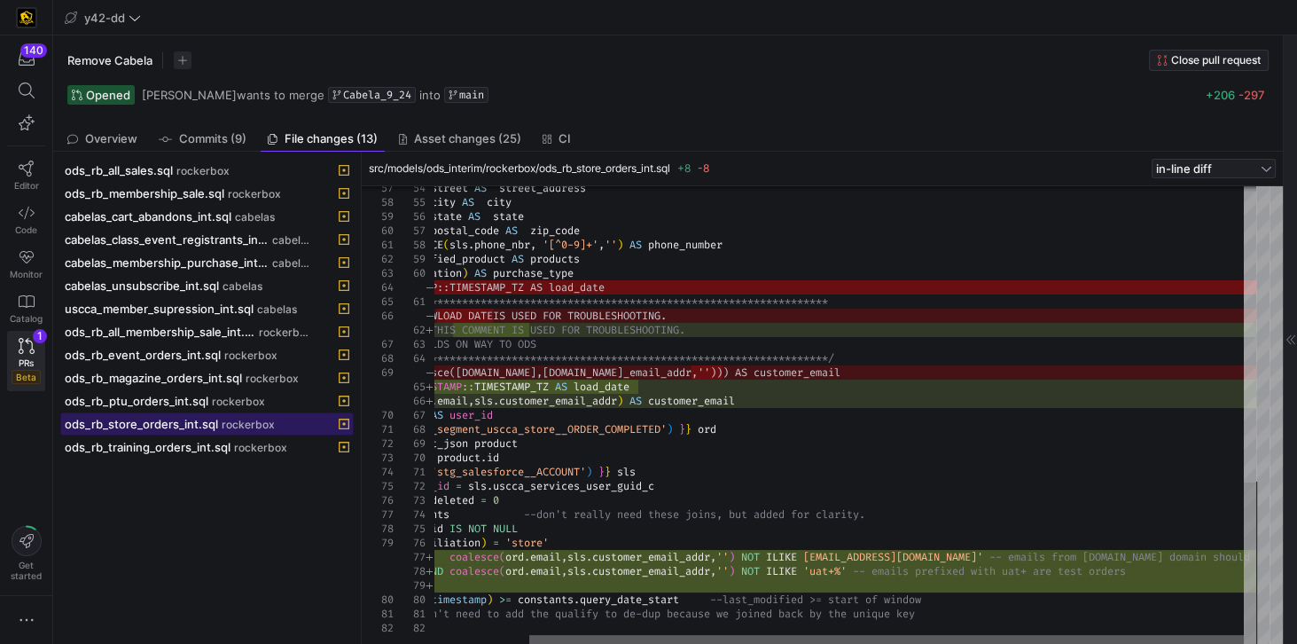
click at [972, 460] on div at bounding box center [886, 640] width 714 height 11
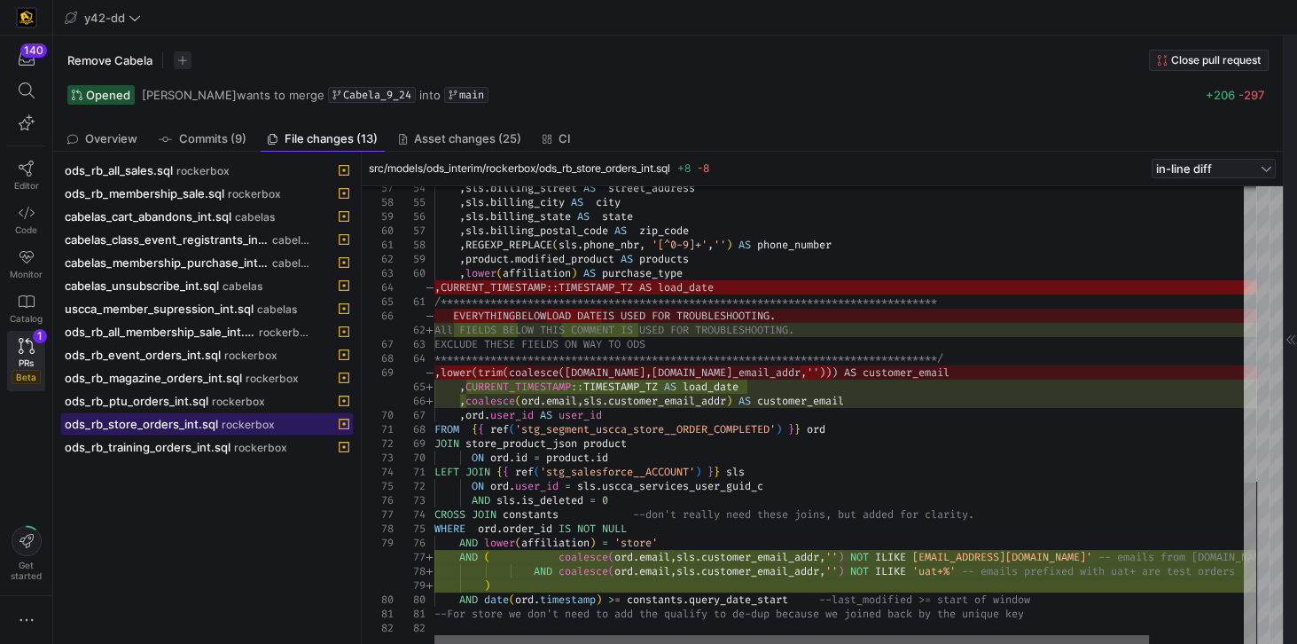
click at [793, 460] on div at bounding box center [791, 640] width 714 height 11
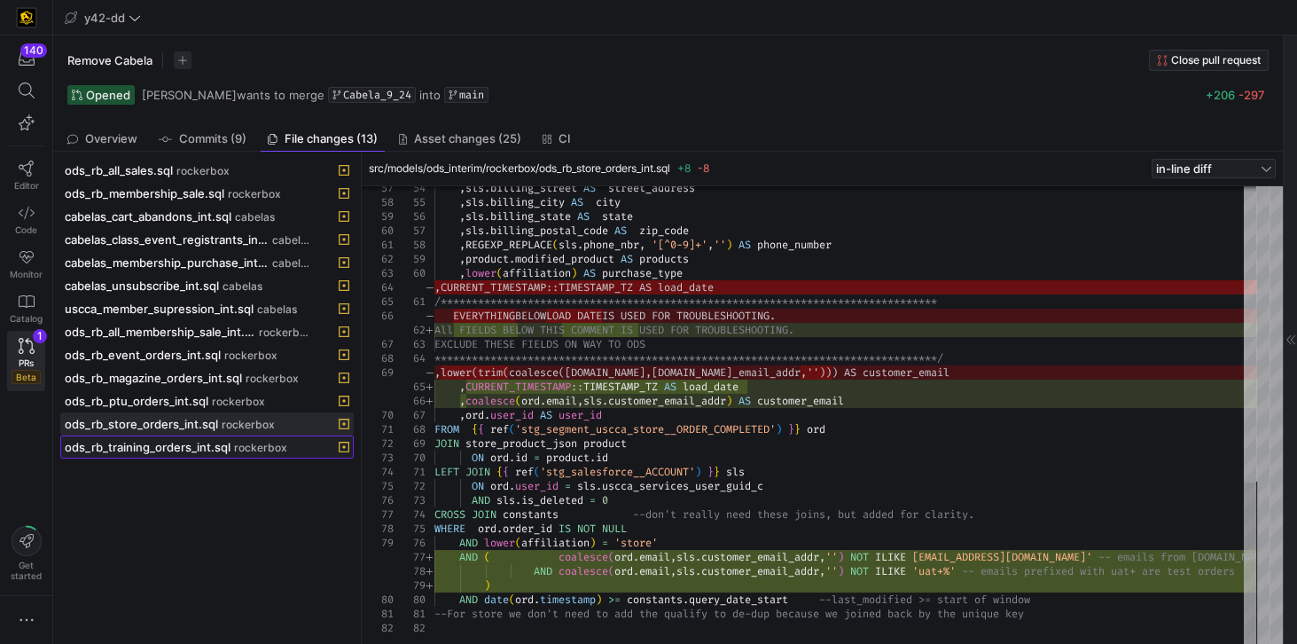
click at [165, 440] on span "ods_rb_training_orders_int.sql" at bounding box center [148, 447] width 166 height 14
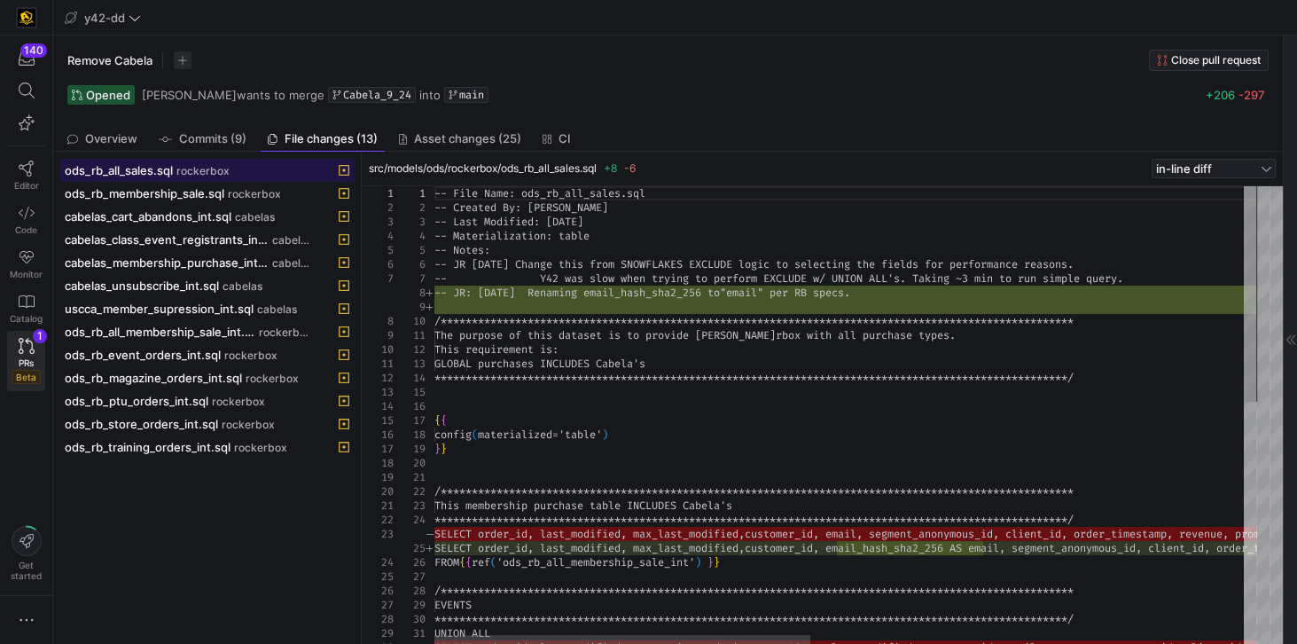
click at [198, 174] on span "rockerbox" at bounding box center [202, 171] width 53 height 12
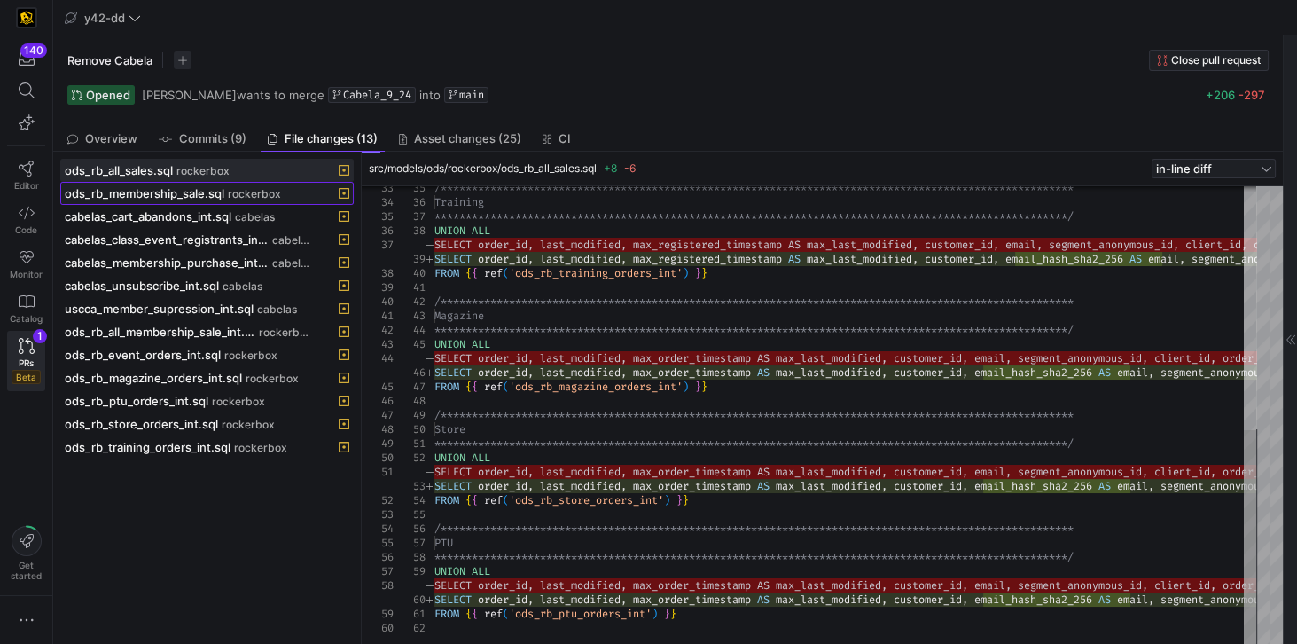
click at [158, 191] on span "ods_rb_membership_sale.sql" at bounding box center [145, 193] width 160 height 14
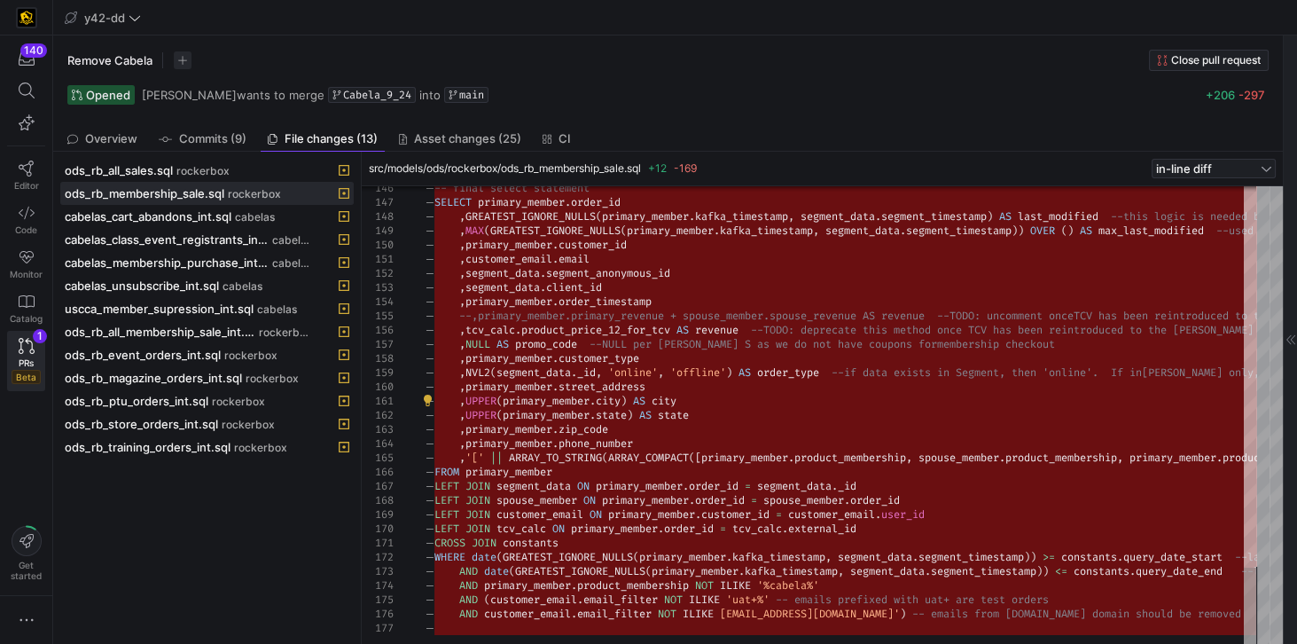
click at [271, 460] on div "ods_rb_all_sales.sql rockerbox ods_rb_membership_sale.sql rockerbox cabelas_car…" at bounding box center [206, 398] width 293 height 478
